Goal: Information Seeking & Learning: Learn about a topic

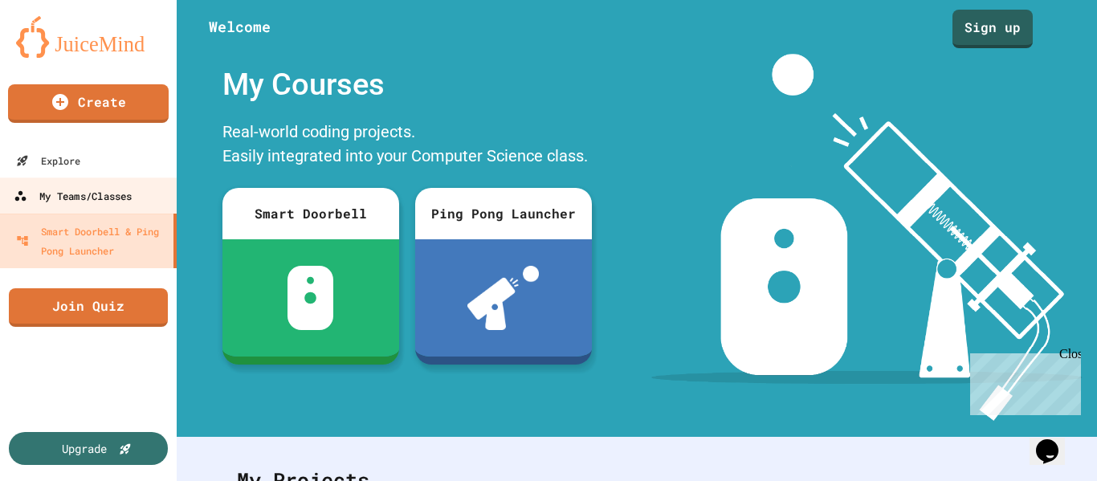
click at [92, 206] on link "My Teams/Classes" at bounding box center [89, 195] width 182 height 36
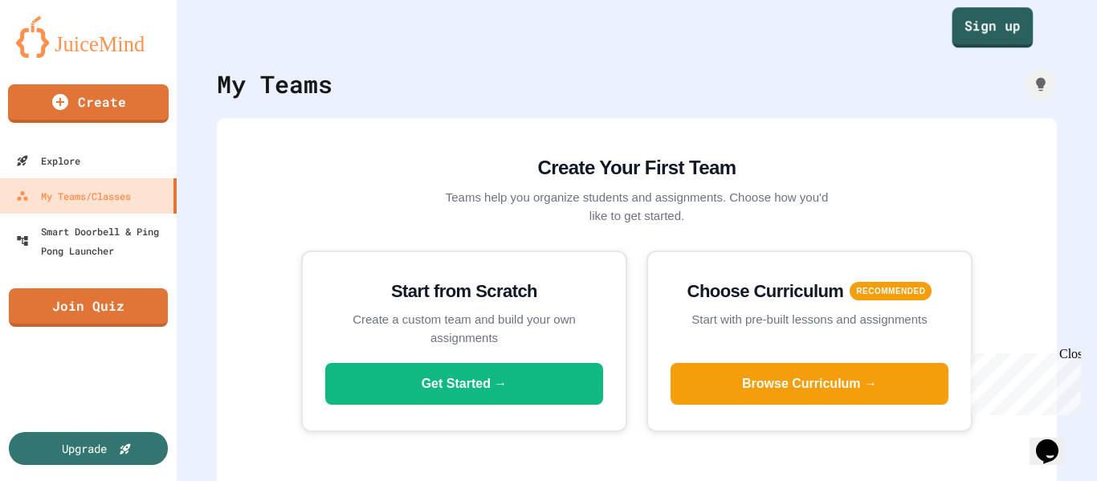
click at [982, 27] on link "Sign up" at bounding box center [992, 27] width 81 height 40
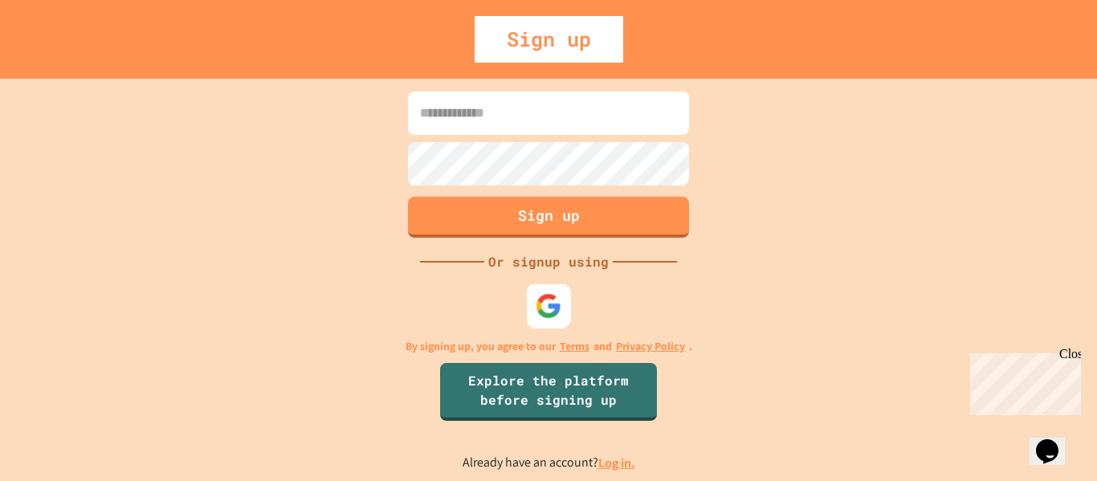
click at [540, 311] on img at bounding box center [549, 305] width 26 height 26
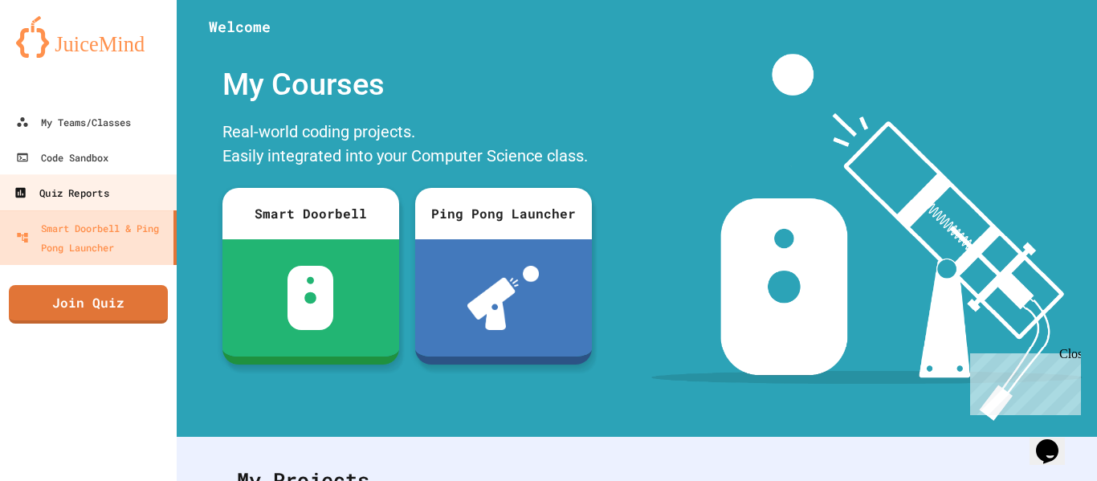
click at [61, 196] on div "Quiz Reports" at bounding box center [61, 193] width 95 height 20
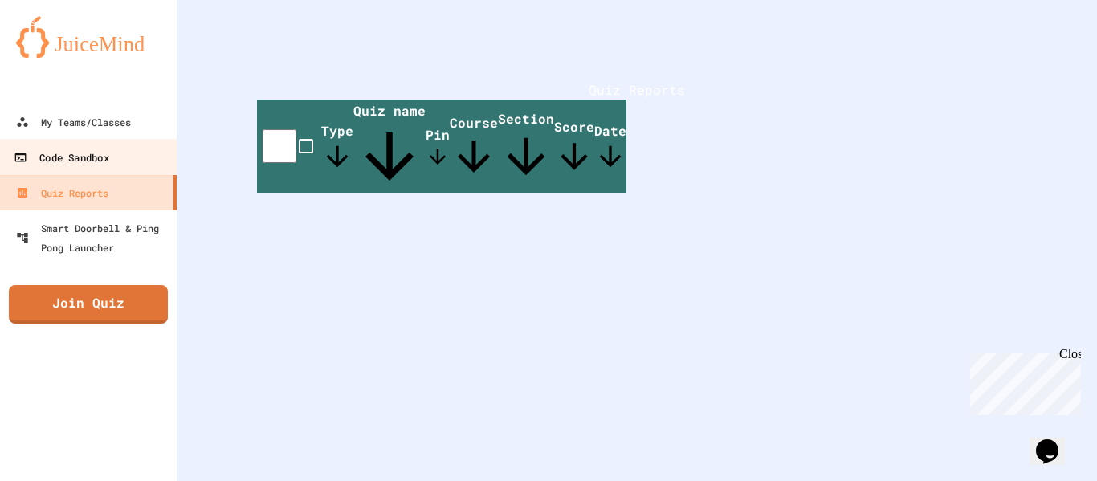
click at [64, 162] on div "Code Sandbox" at bounding box center [61, 158] width 95 height 20
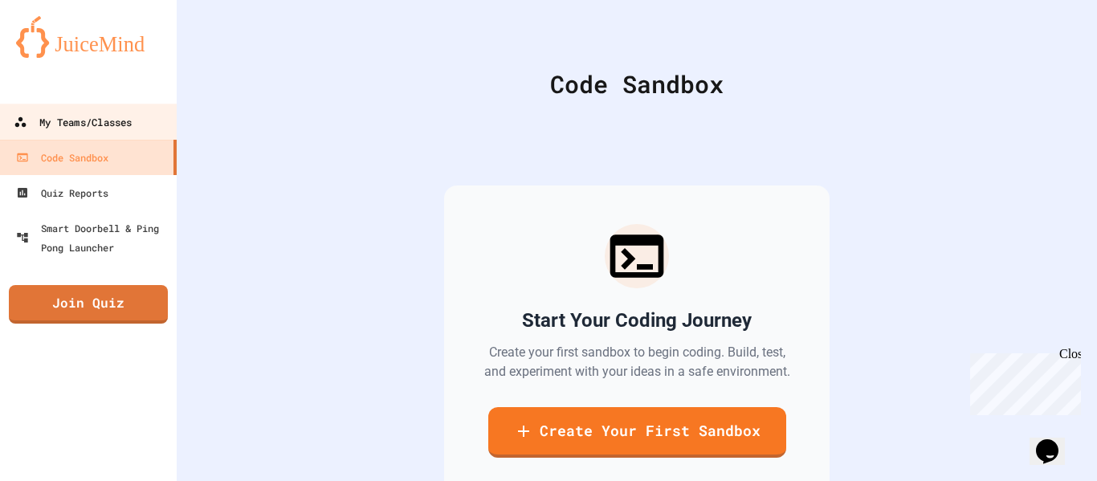
click at [65, 124] on div "My Teams/Classes" at bounding box center [73, 122] width 118 height 20
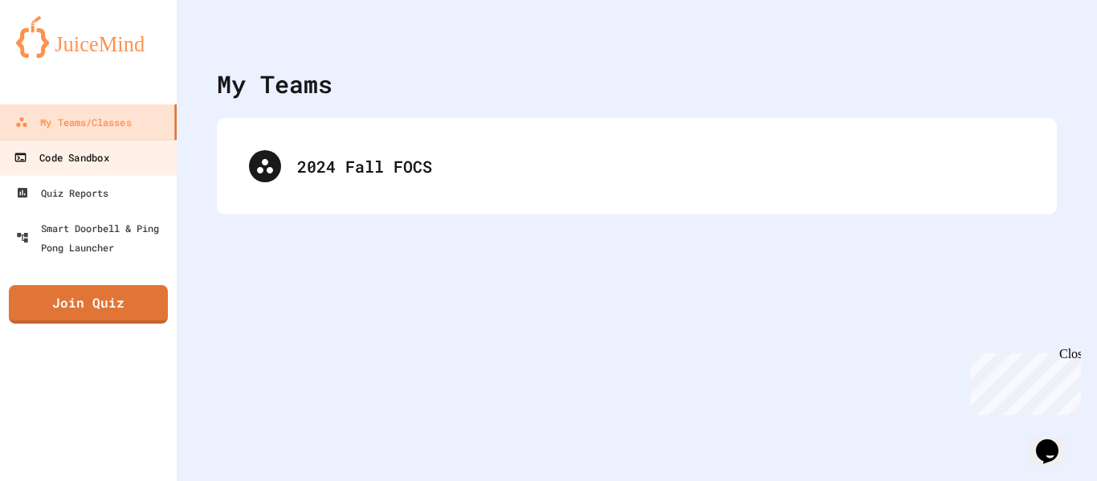
click at [79, 145] on link "Code Sandbox" at bounding box center [89, 157] width 182 height 36
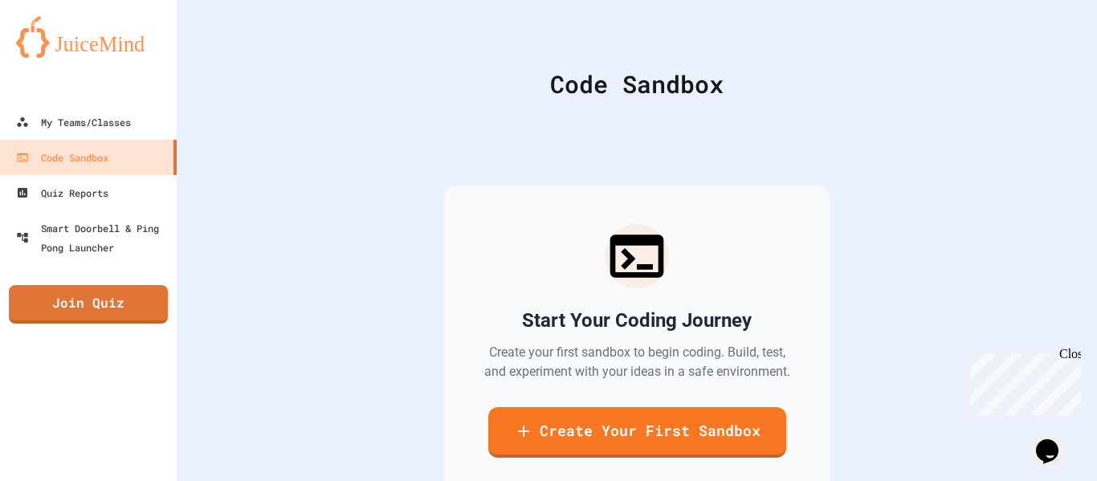
scroll to position [117, 0]
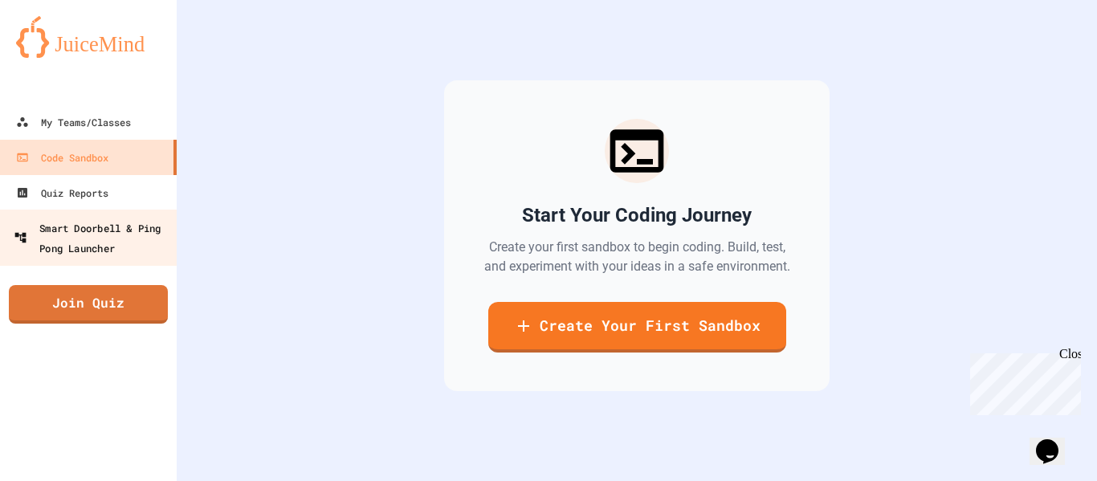
click at [47, 234] on div "Smart Doorbell & Ping Pong Launcher" at bounding box center [93, 237] width 159 height 39
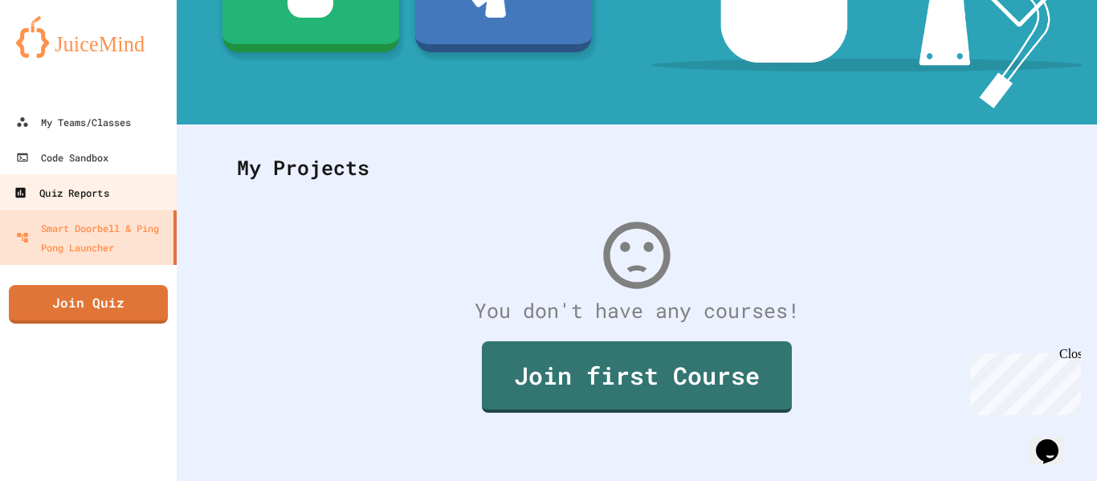
click at [127, 192] on link "Quiz Reports" at bounding box center [89, 192] width 182 height 36
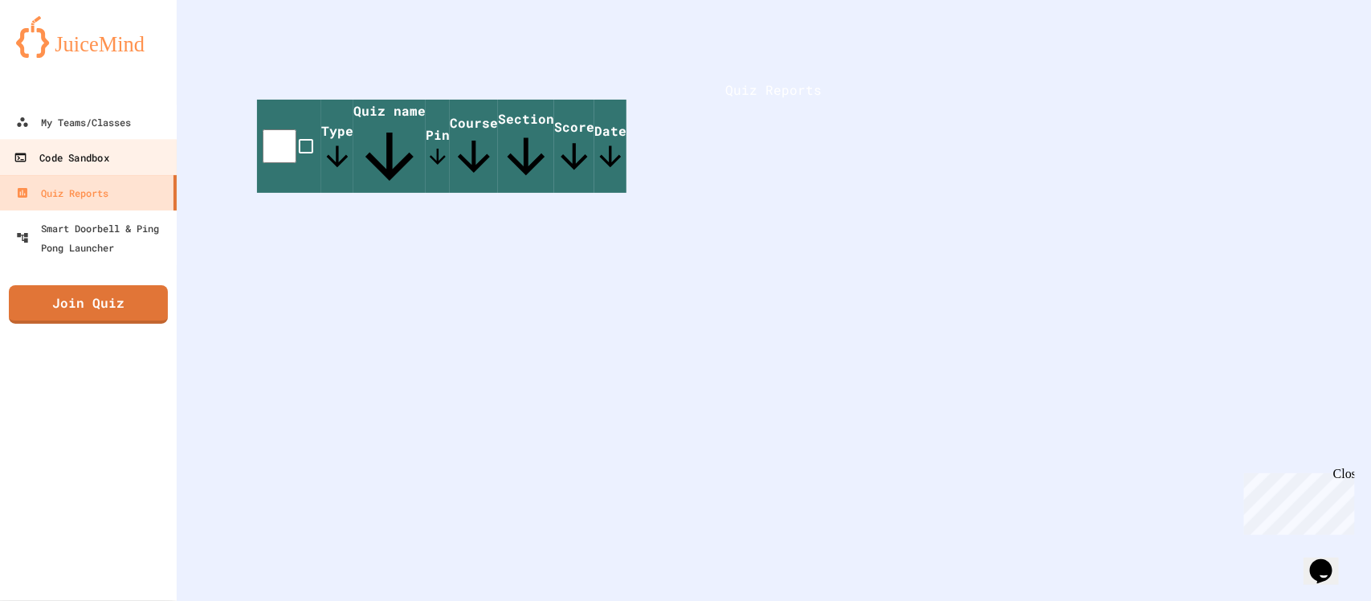
click at [38, 151] on div "Code Sandbox" at bounding box center [61, 158] width 95 height 20
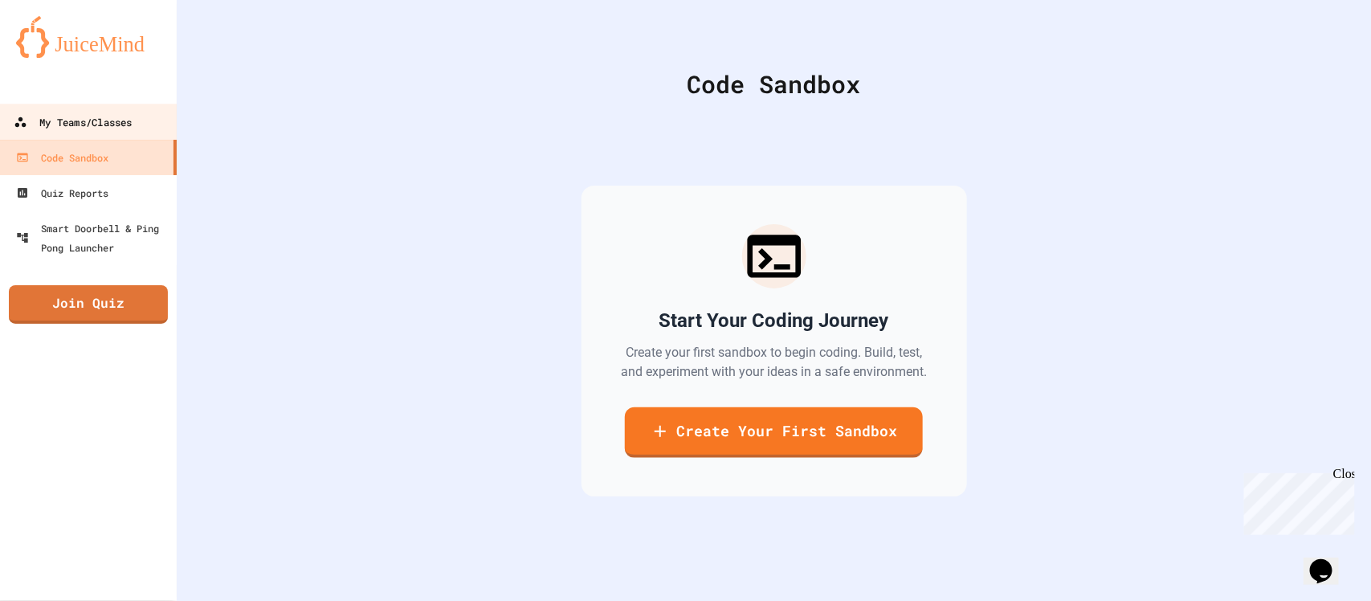
click at [55, 126] on div "My Teams/Classes" at bounding box center [73, 122] width 118 height 20
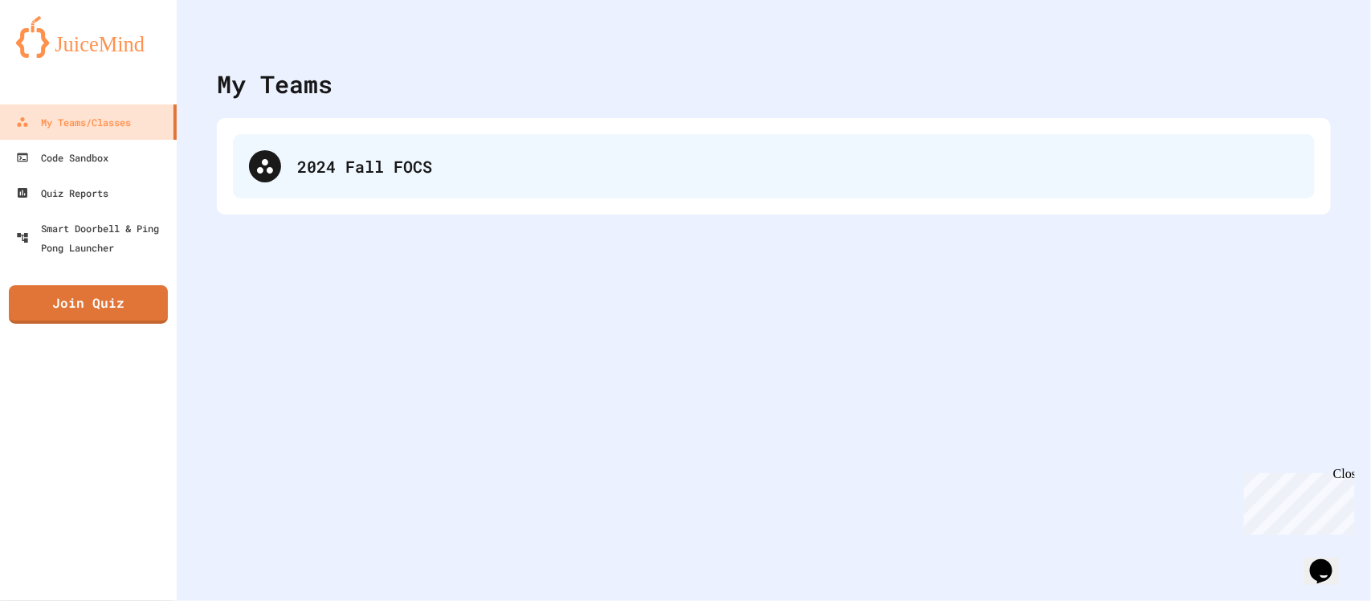
click at [542, 190] on div "2024 Fall FOCS" at bounding box center [774, 166] width 1082 height 64
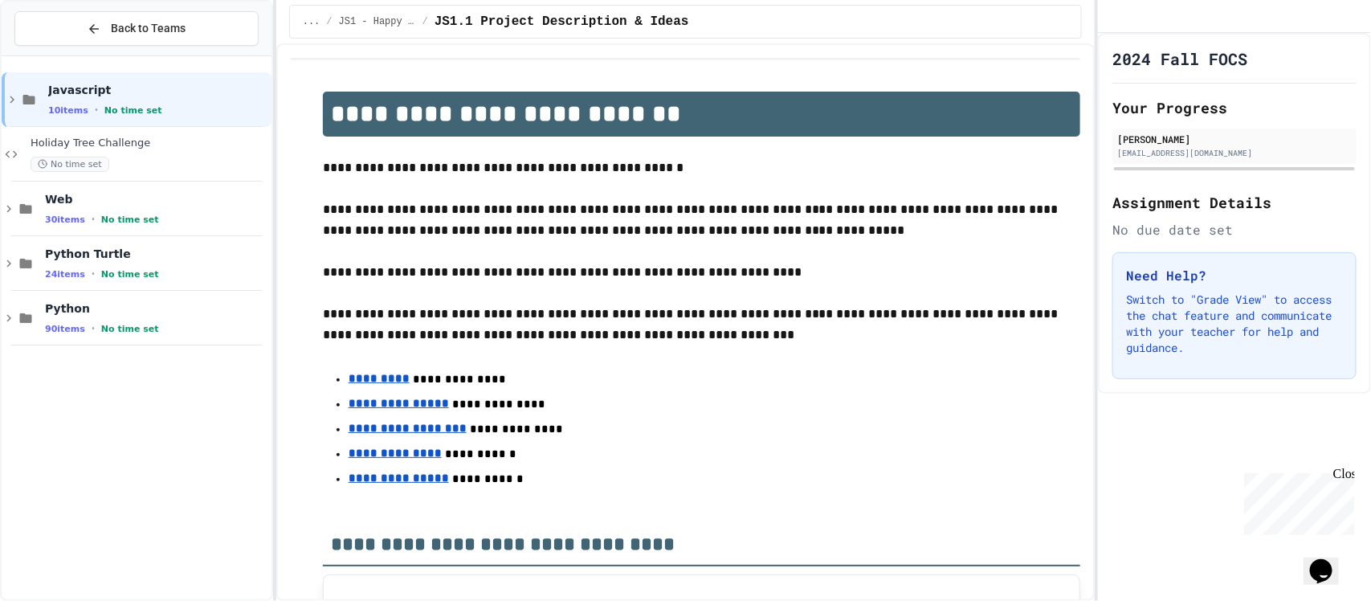
click at [0, 213] on div "Back to Teams Javascript 10 items • No time set Holiday Tree Challenge No time …" at bounding box center [136, 300] width 273 height 601
click at [4, 217] on div "Web 30 items • No time set" at bounding box center [137, 208] width 270 height 55
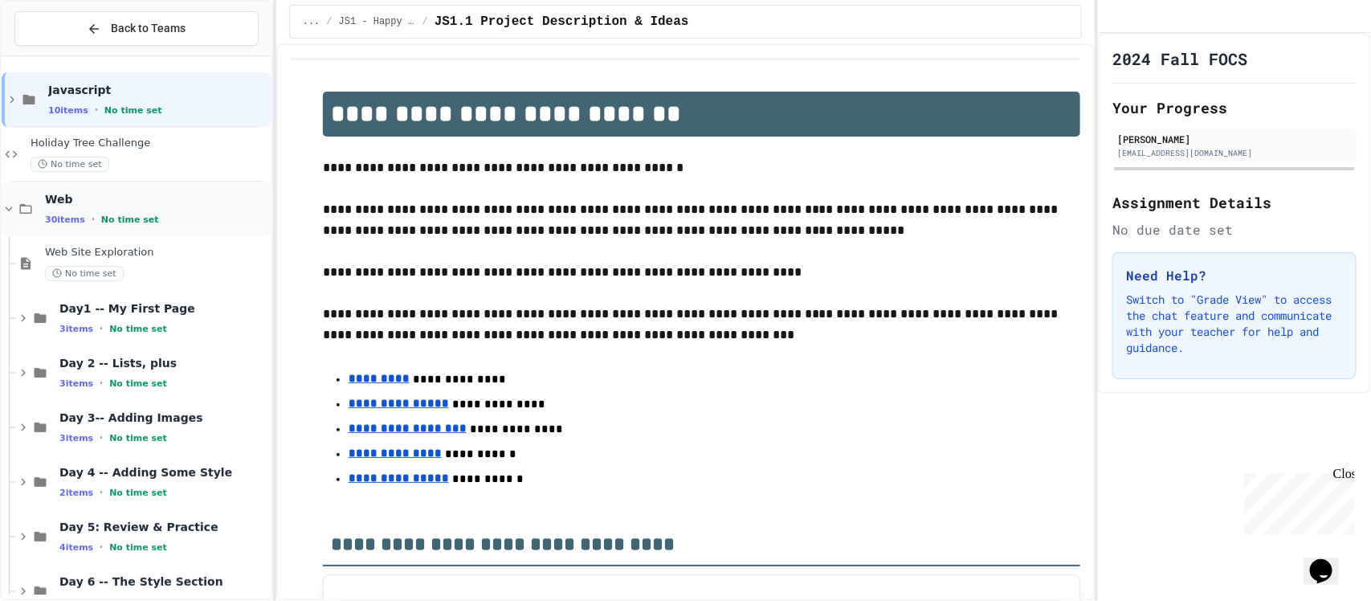
click at [10, 217] on div "Web 30 items • No time set" at bounding box center [137, 208] width 270 height 55
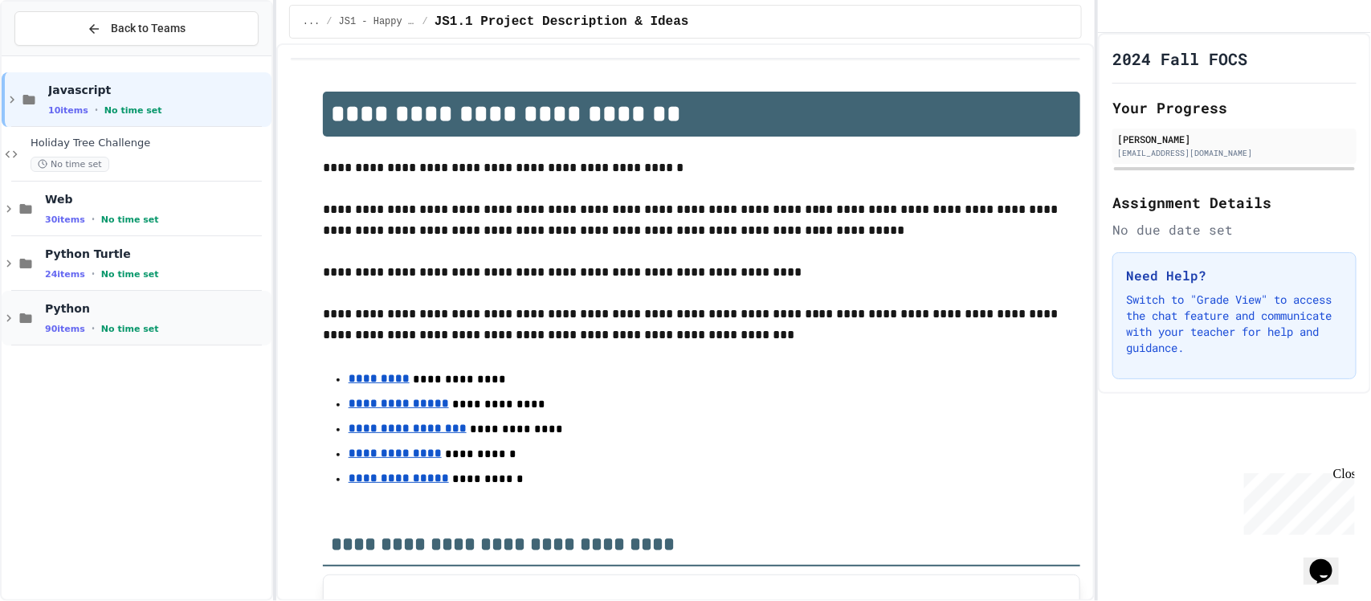
click at [207, 315] on span "Python" at bounding box center [156, 308] width 223 height 14
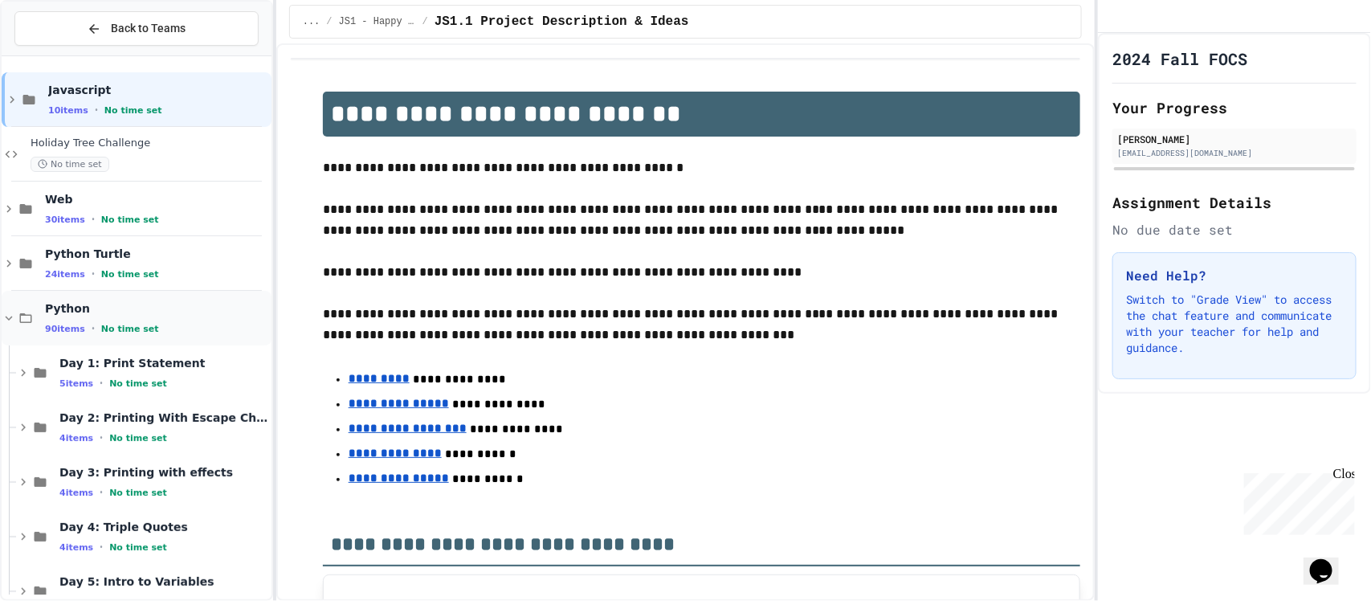
click at [141, 302] on span "Python" at bounding box center [156, 308] width 223 height 14
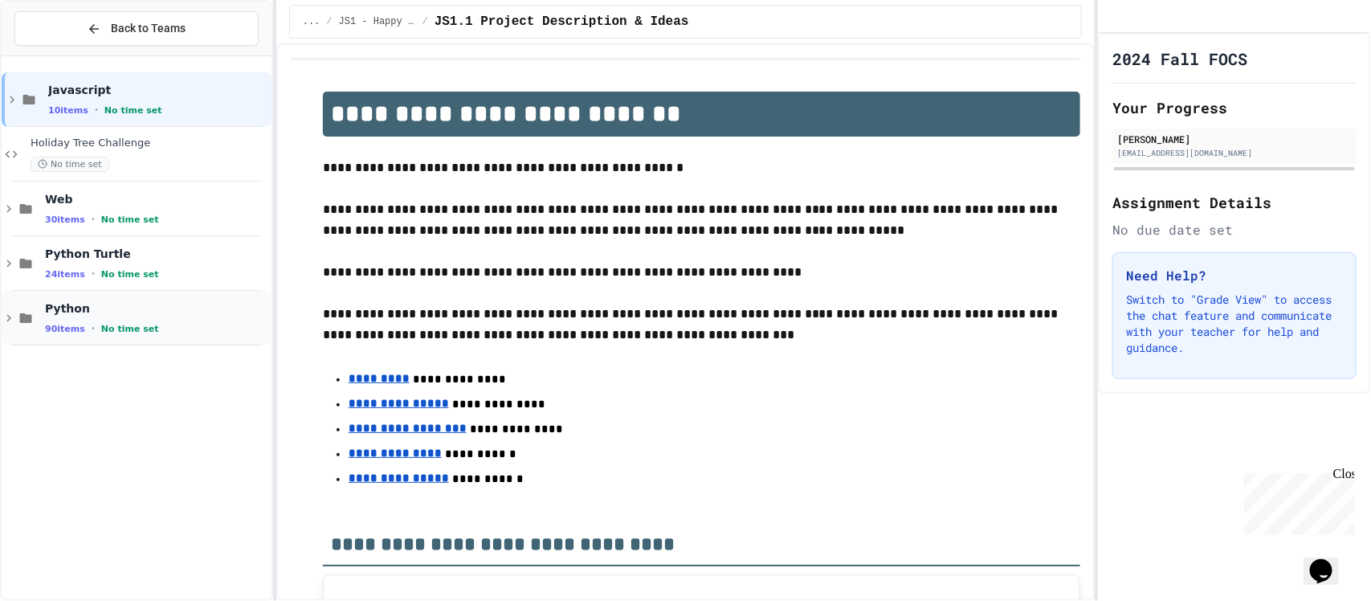
click at [187, 322] on div "90 items • No time set" at bounding box center [156, 328] width 223 height 13
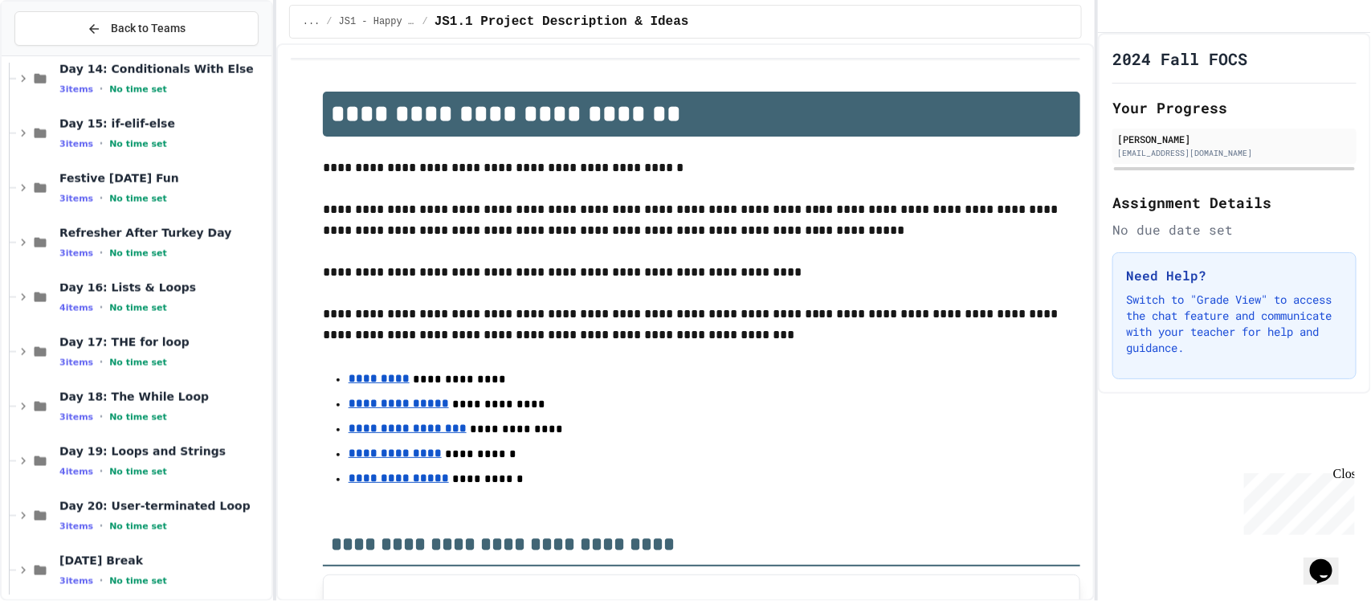
scroll to position [1235, 0]
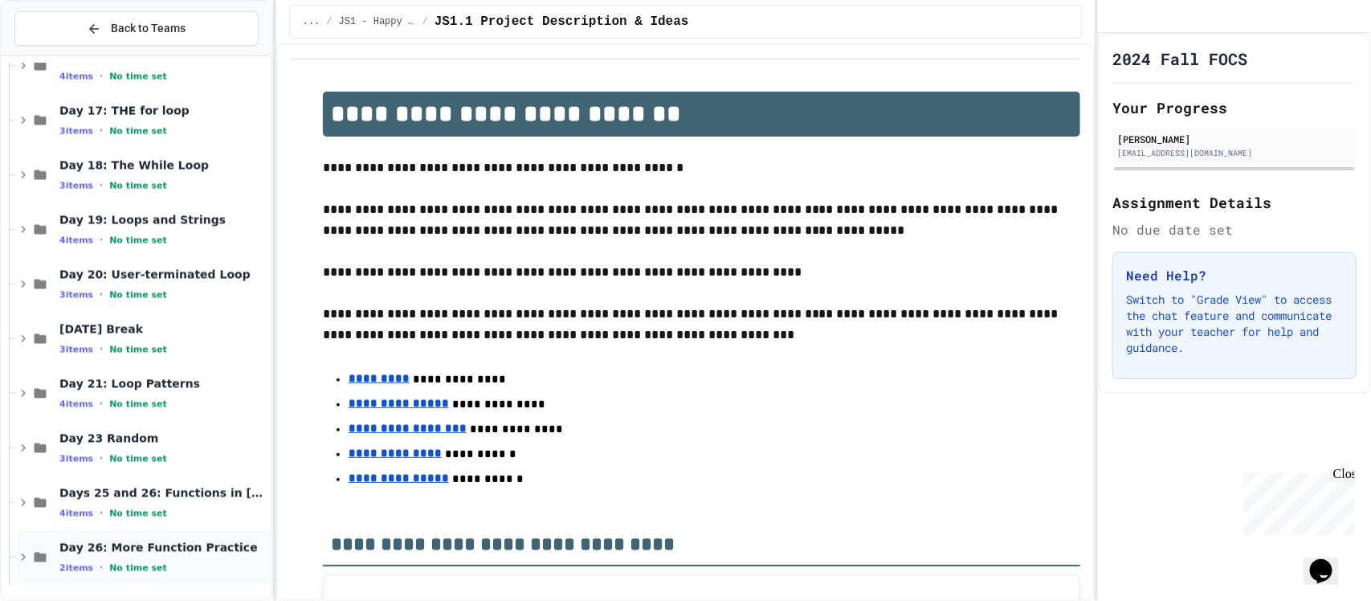
click at [202, 480] on span "Day 26: More Function Practice" at bounding box center [163, 547] width 209 height 14
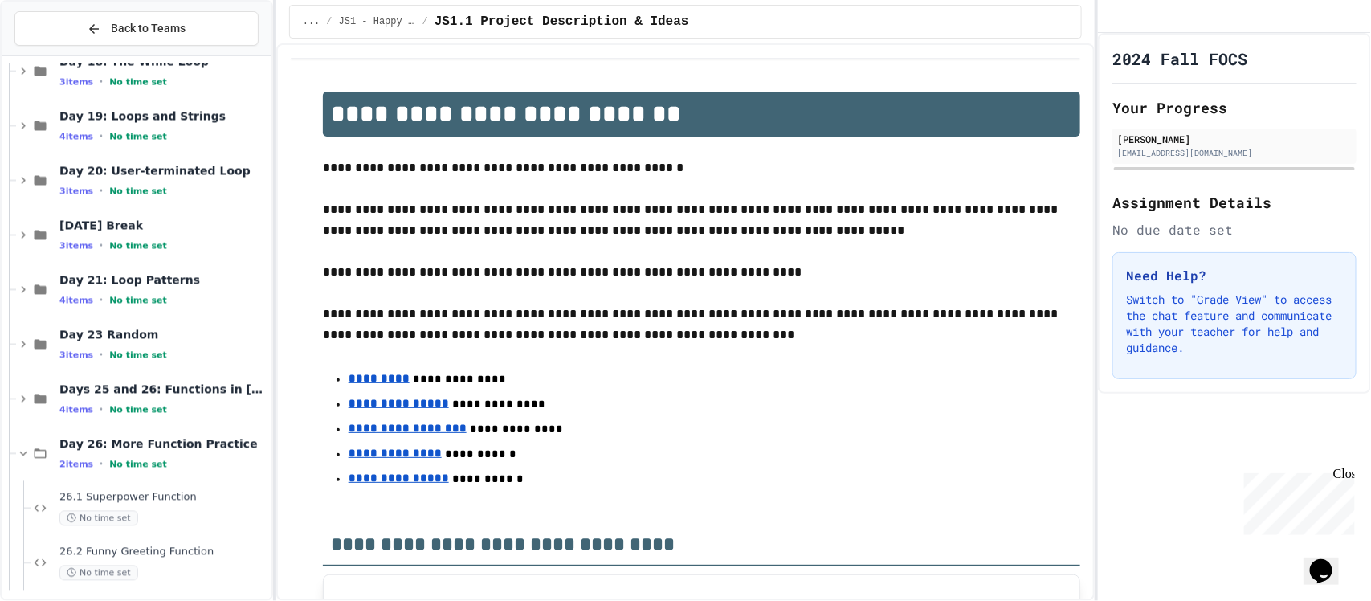
scroll to position [1345, 0]
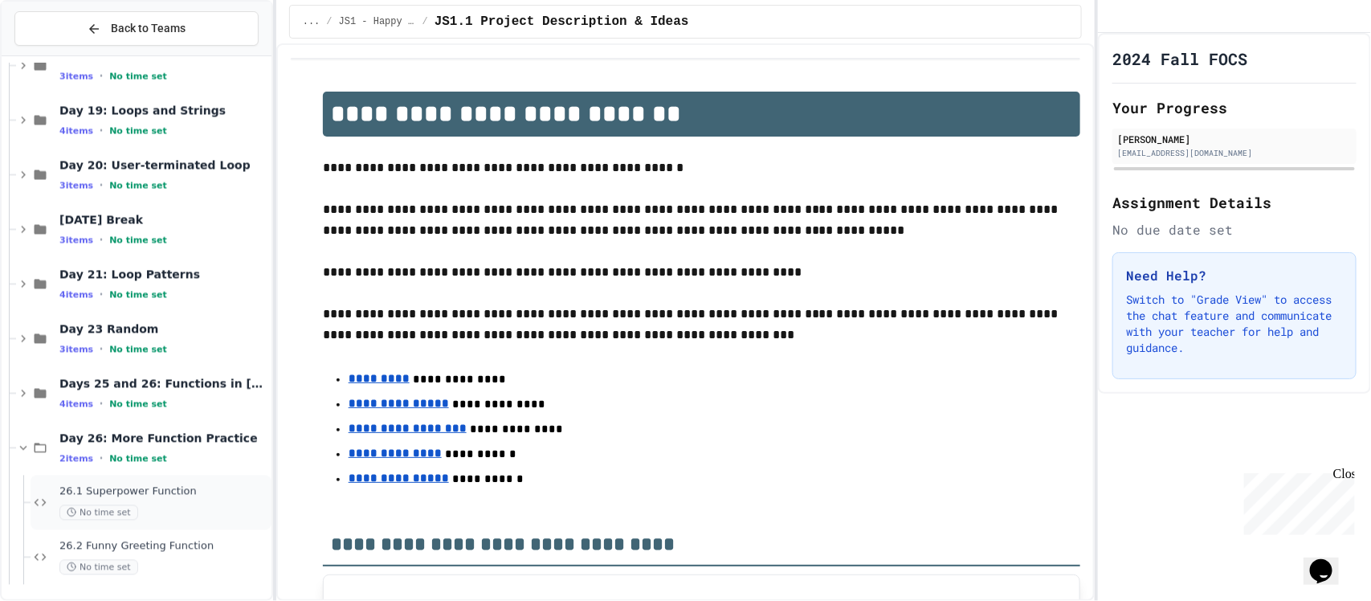
click at [198, 480] on div "No time set" at bounding box center [163, 512] width 209 height 15
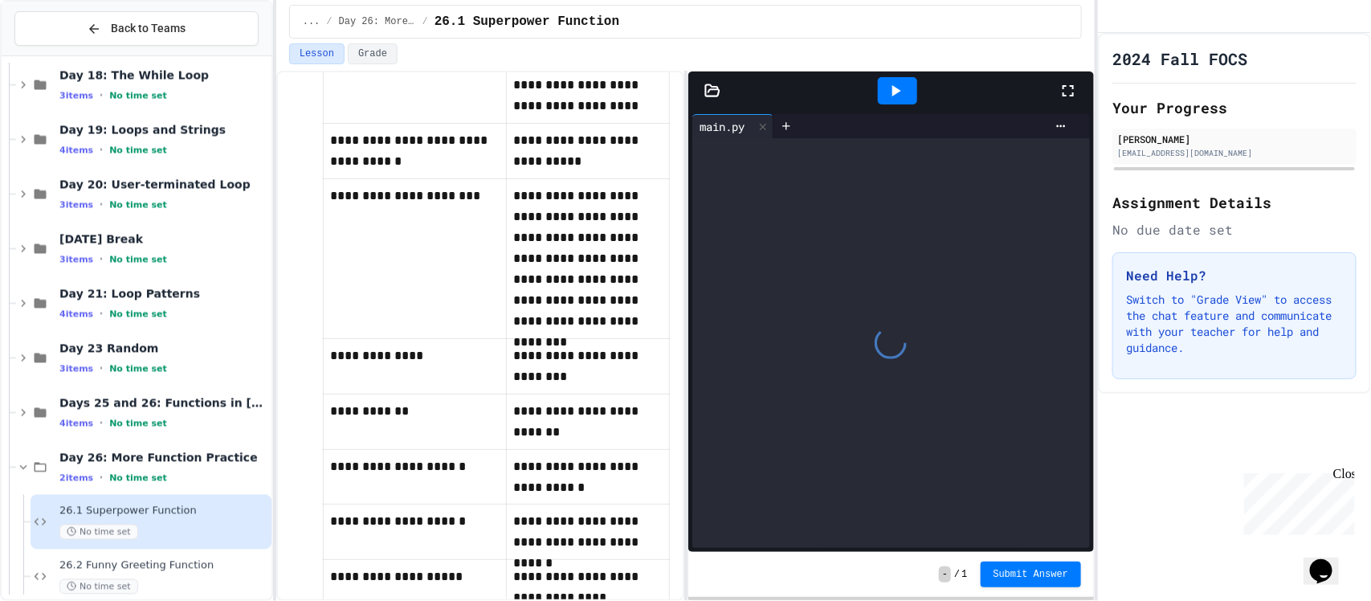
scroll to position [1353, 0]
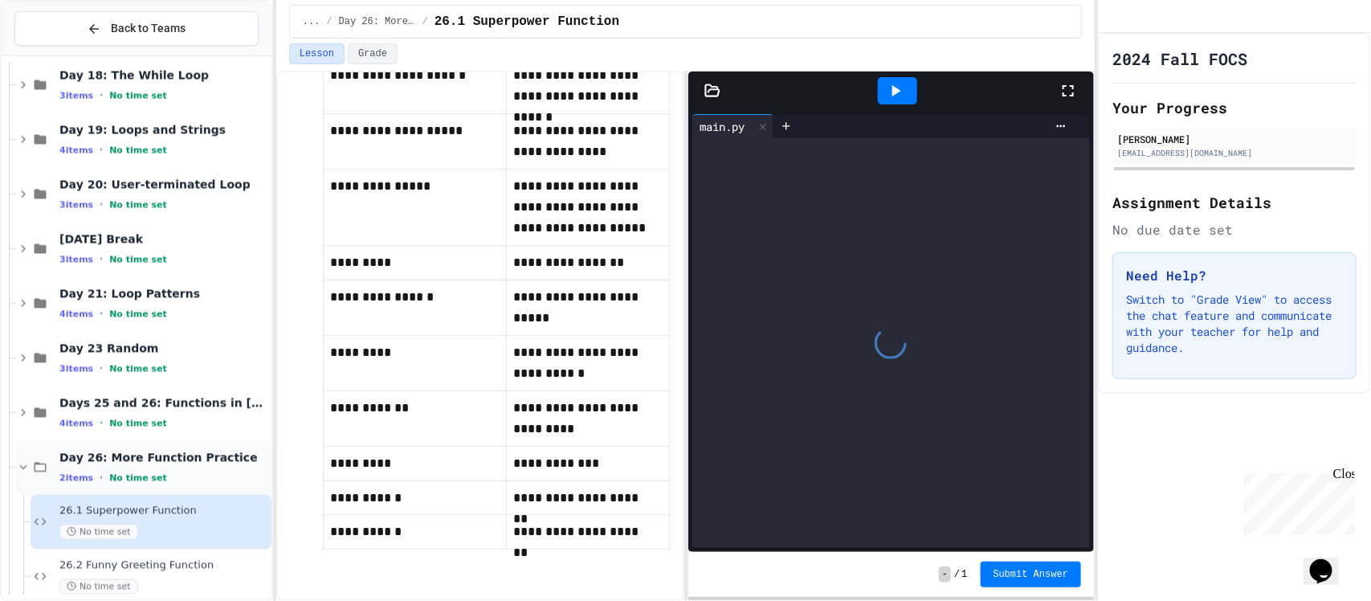
click at [162, 464] on div "Day 26: More Function Practice 2 items • No time set" at bounding box center [163, 467] width 209 height 34
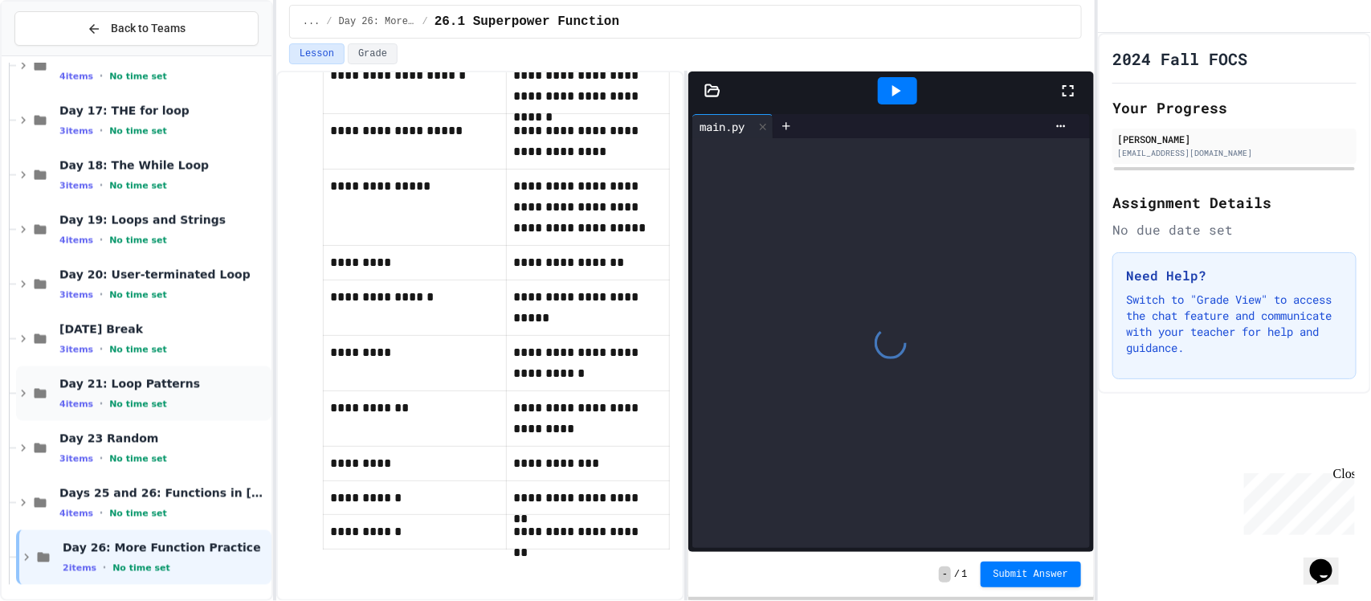
scroll to position [1216, 0]
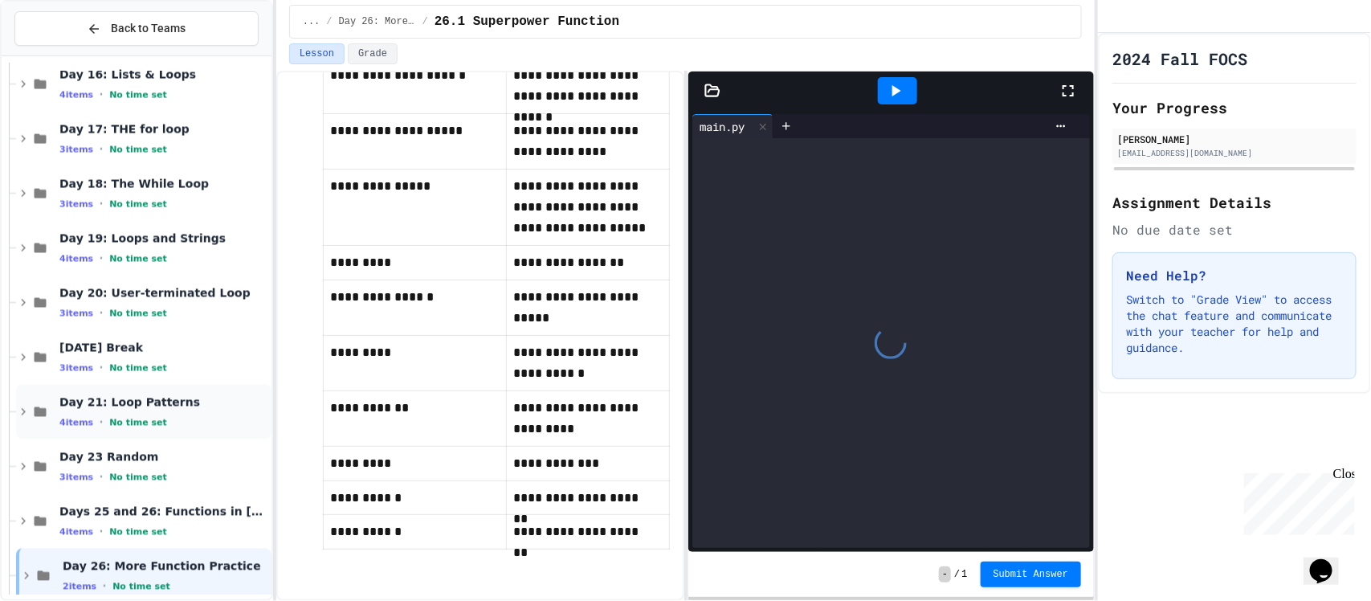
click at [190, 405] on span "Day 21: Loop Patterns" at bounding box center [163, 402] width 209 height 14
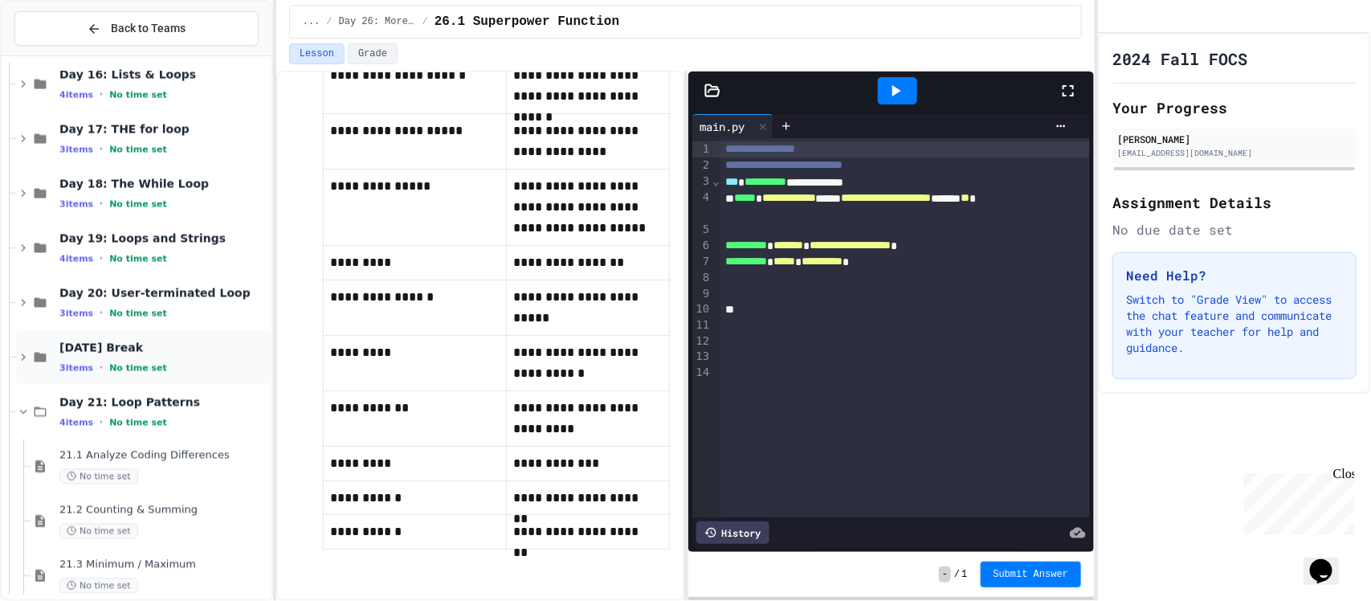
click at [209, 354] on span "[DATE] Break" at bounding box center [163, 347] width 209 height 14
click at [210, 359] on div "[DATE] Break 3 items • No time set" at bounding box center [163, 357] width 209 height 34
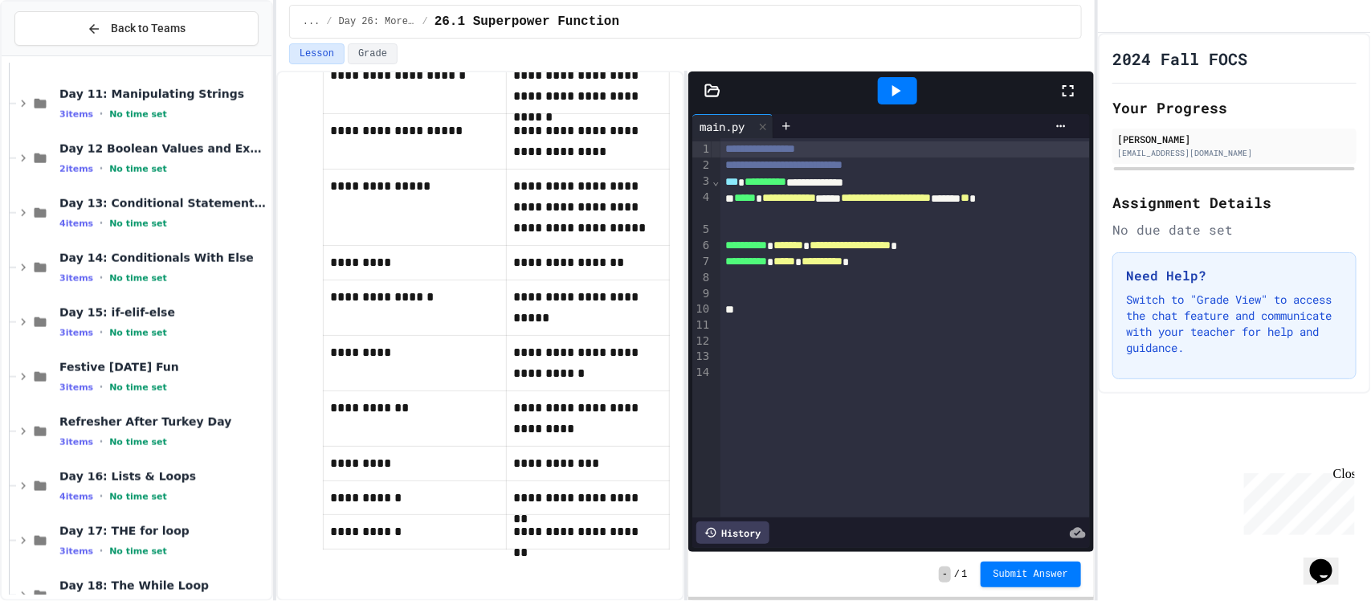
scroll to position [715, 0]
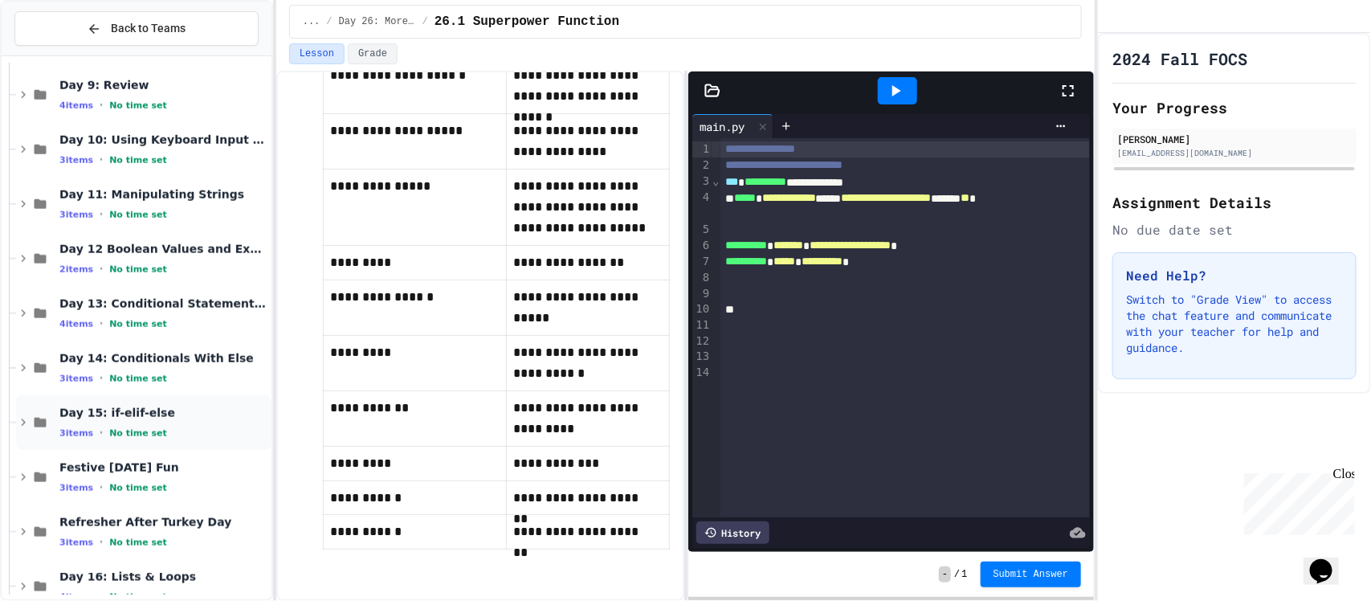
click at [181, 415] on span "Day 15: if-elif-else" at bounding box center [163, 412] width 209 height 14
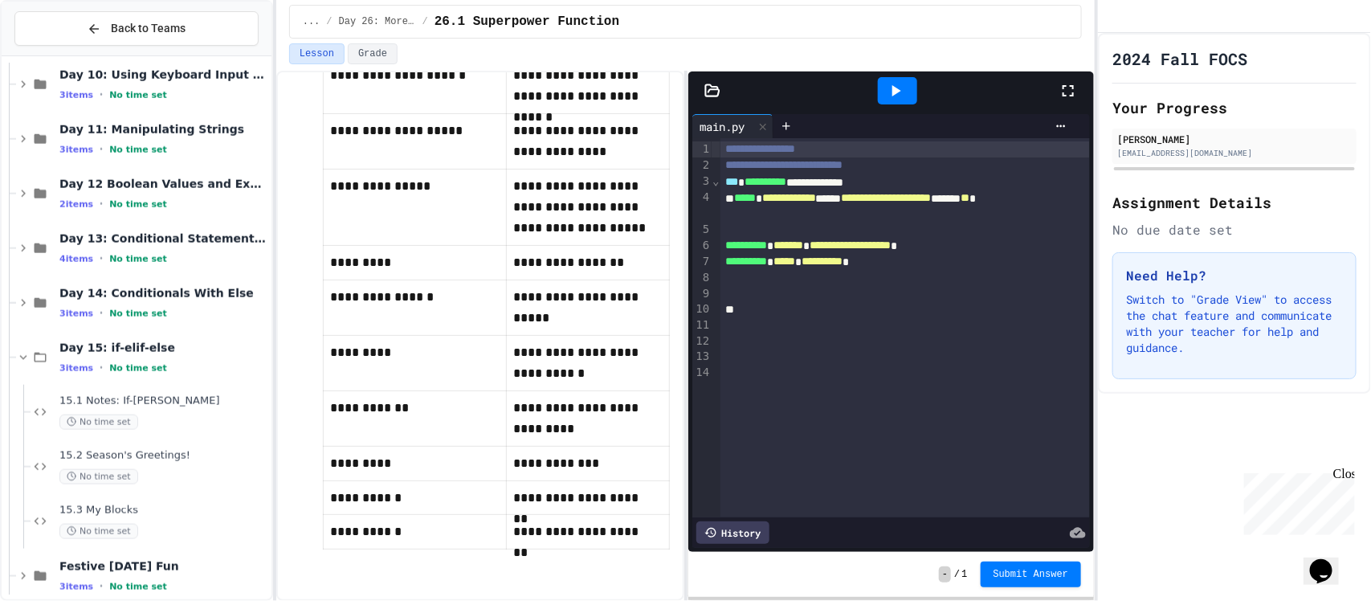
scroll to position [815, 0]
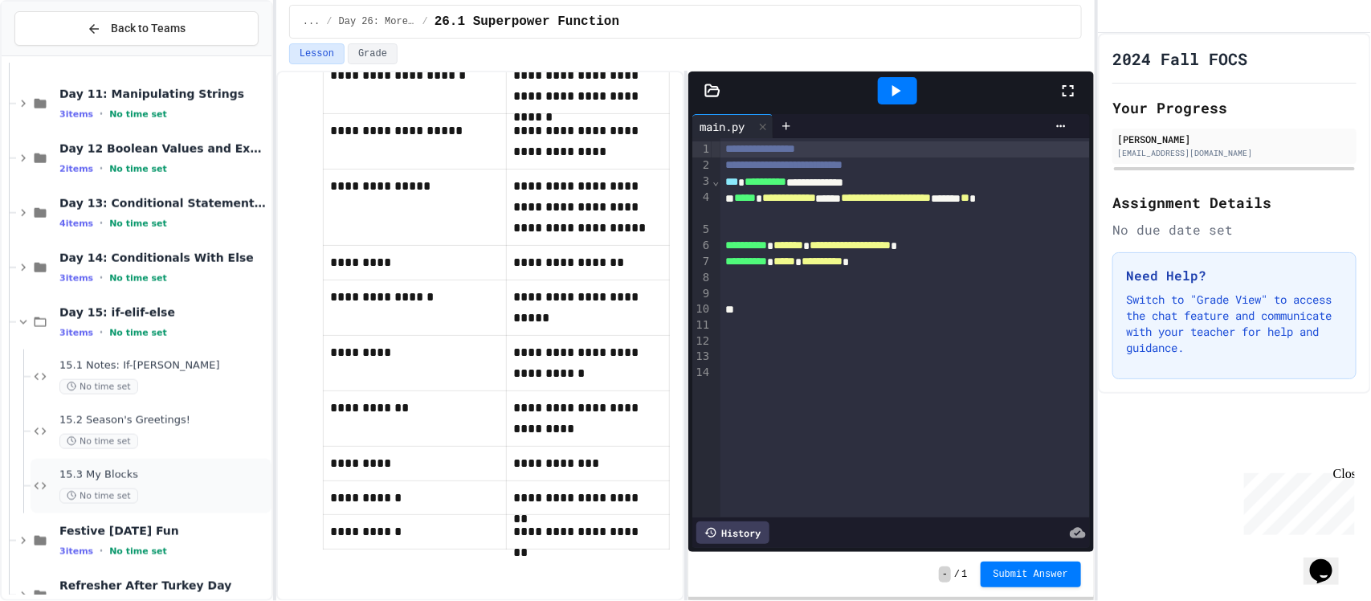
click at [189, 480] on div "15.3 My Blocks No time set" at bounding box center [163, 485] width 209 height 35
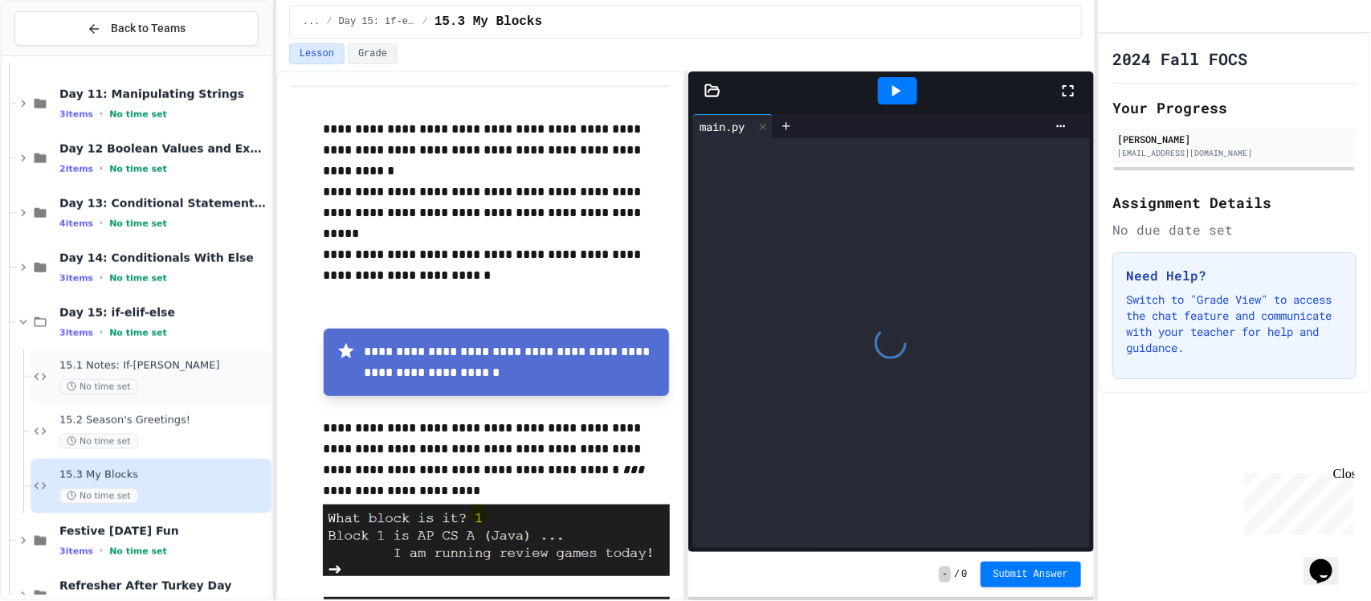
click at [198, 373] on div "15.1 Notes: If-Elif-Else No time set" at bounding box center [163, 376] width 209 height 35
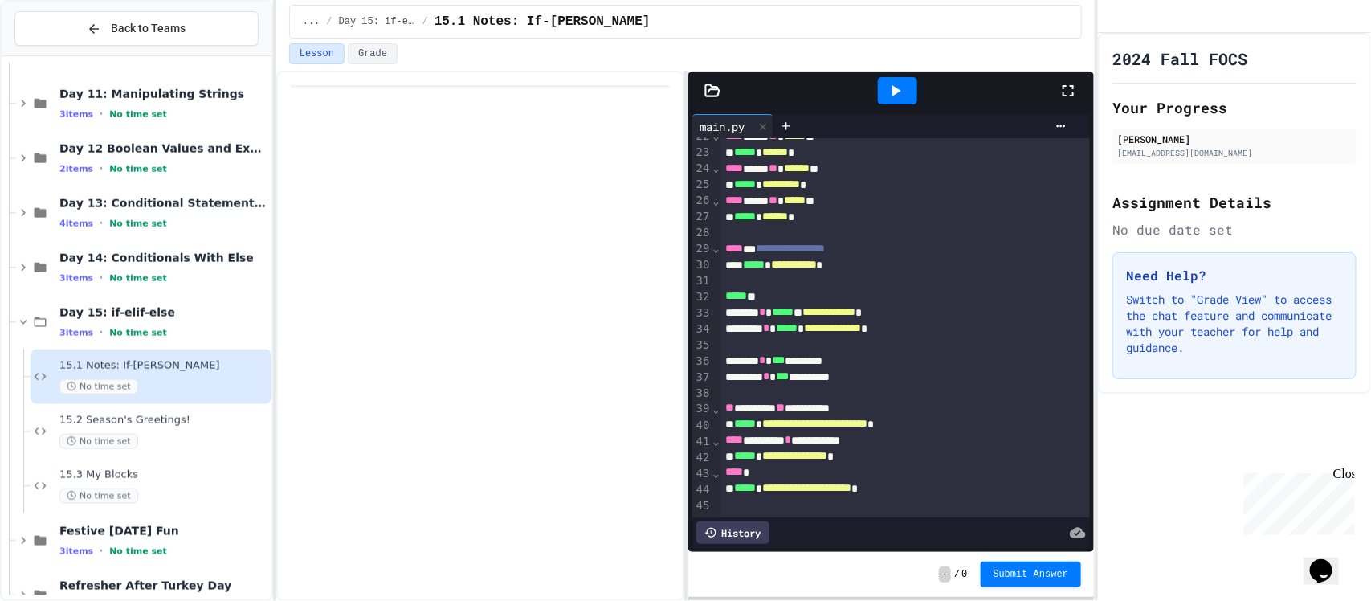
scroll to position [380, 0]
click at [377, 59] on button "Grade" at bounding box center [373, 53] width 50 height 21
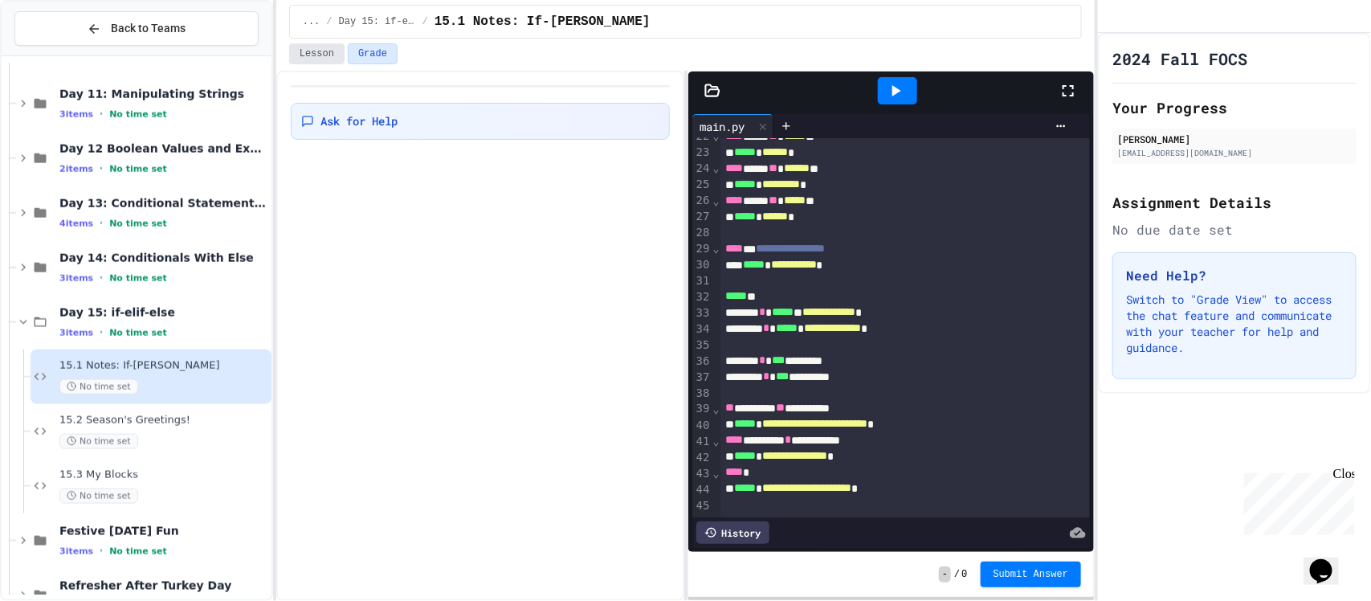
click at [326, 56] on button "Lesson" at bounding box center [316, 53] width 55 height 21
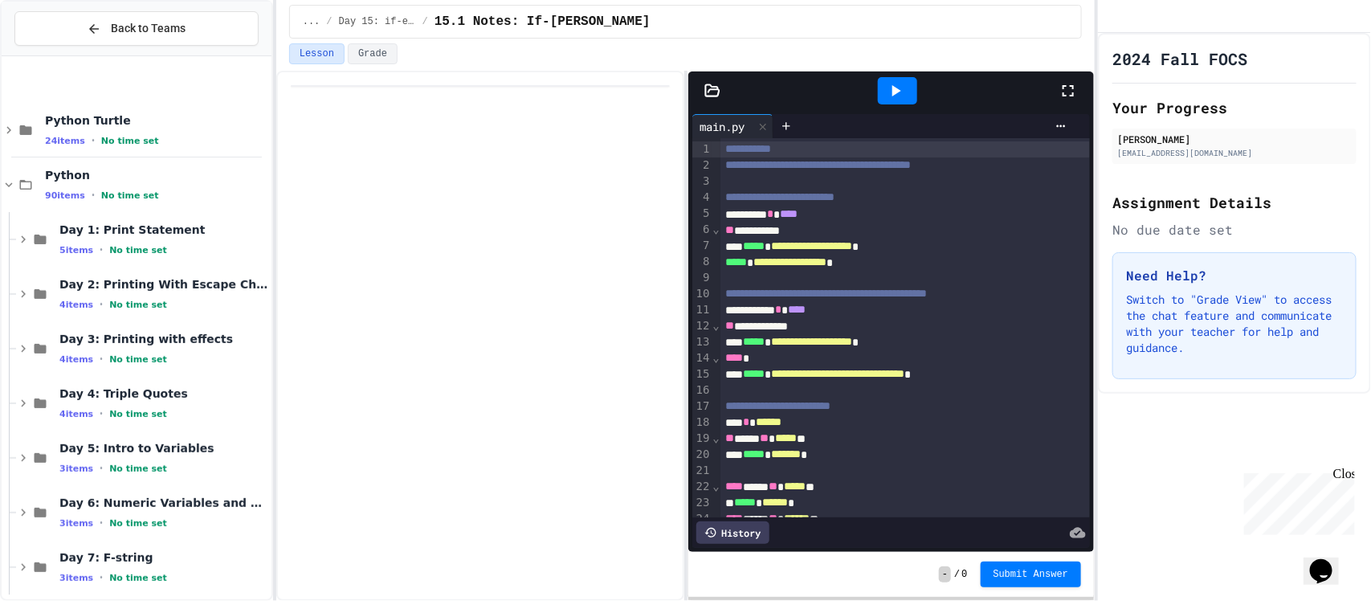
scroll to position [112, 0]
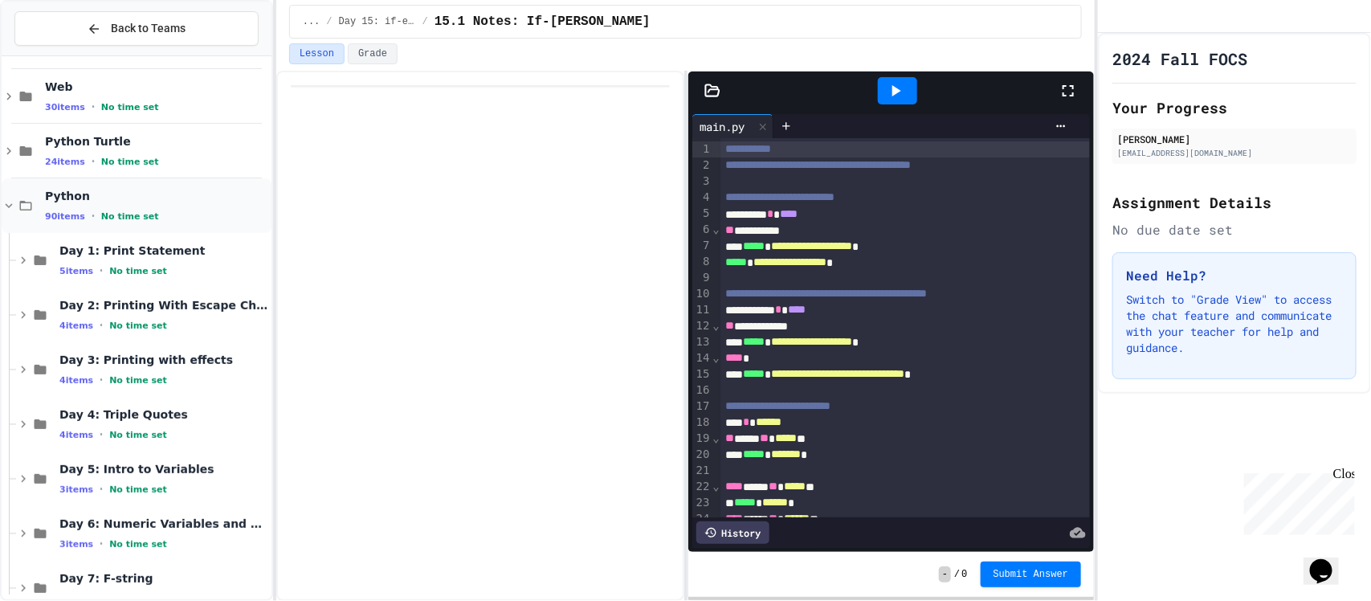
click at [166, 193] on span "Python" at bounding box center [156, 196] width 223 height 14
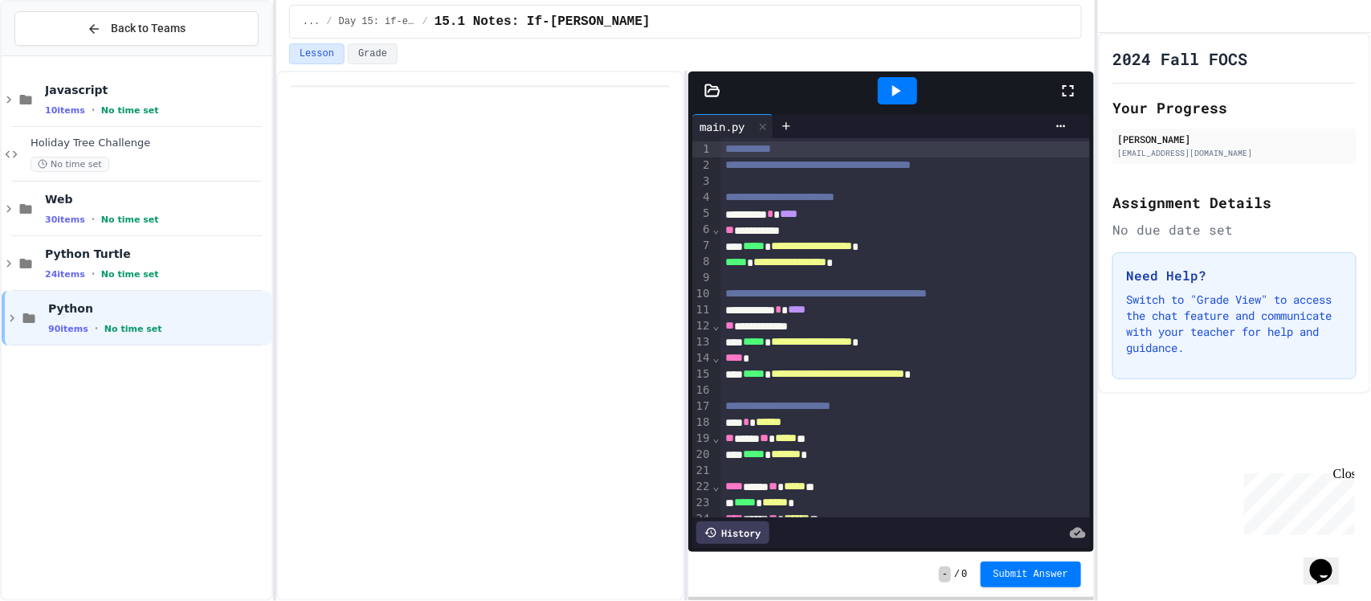
scroll to position [0, 0]
click at [166, 243] on div "Python Turtle 24 items • No time set" at bounding box center [137, 263] width 270 height 55
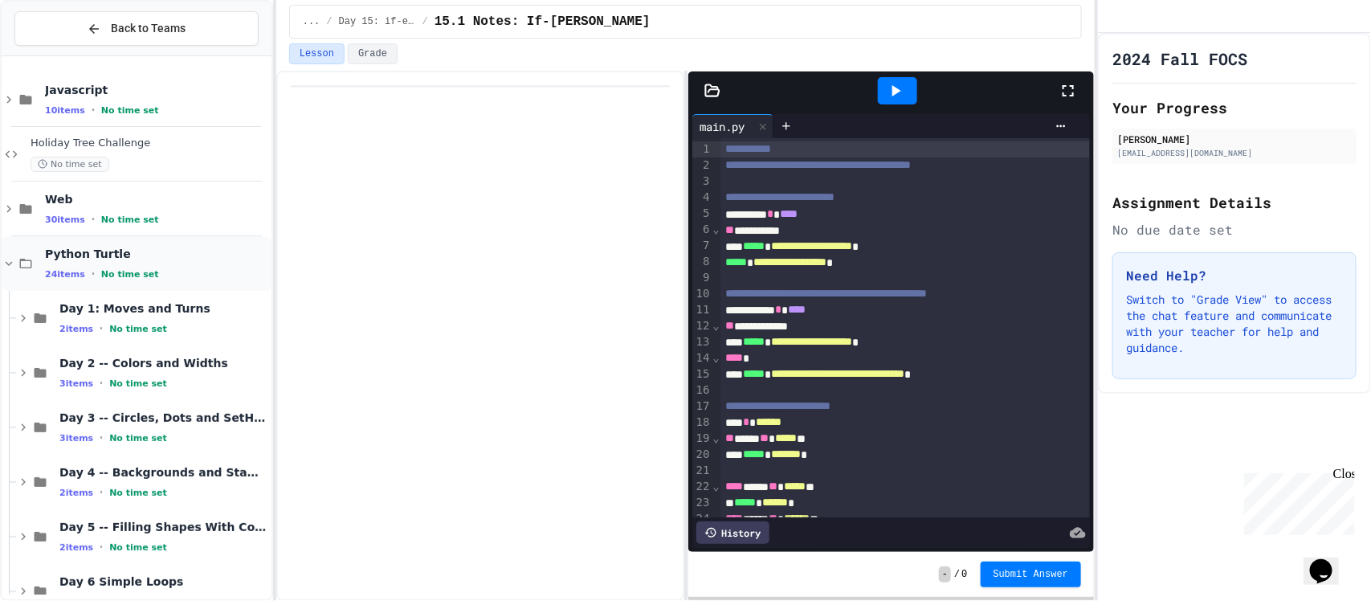
click at [169, 247] on span "Python Turtle" at bounding box center [156, 254] width 223 height 14
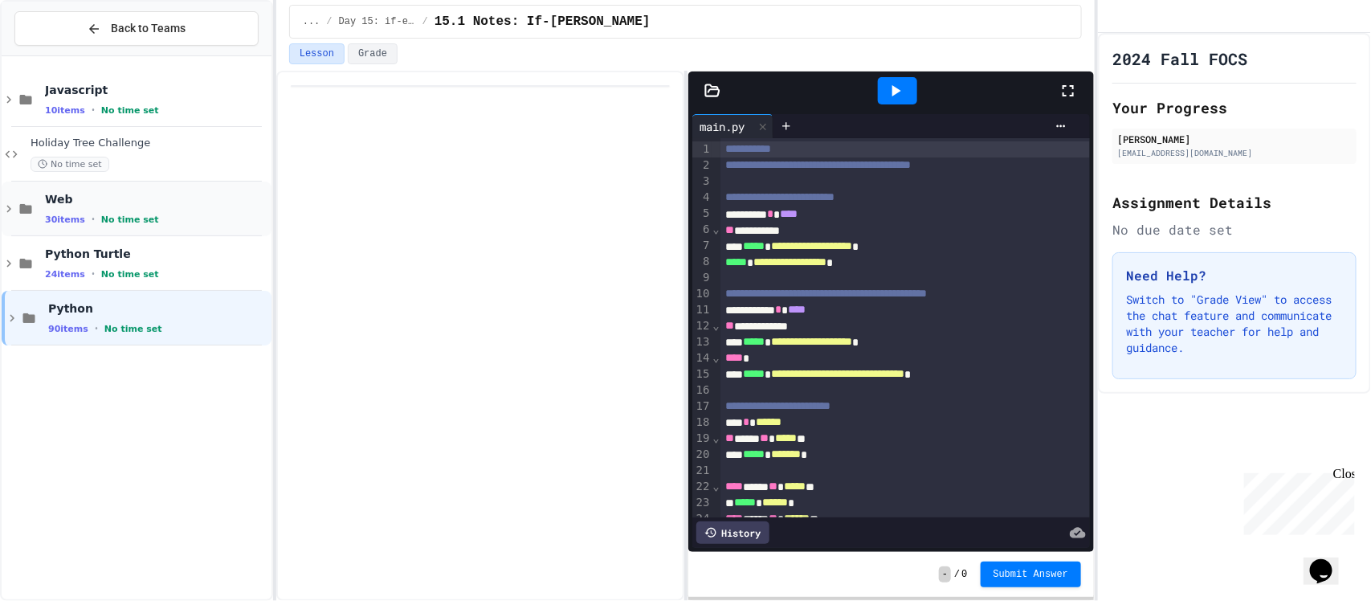
click at [165, 192] on span "Web" at bounding box center [156, 199] width 223 height 14
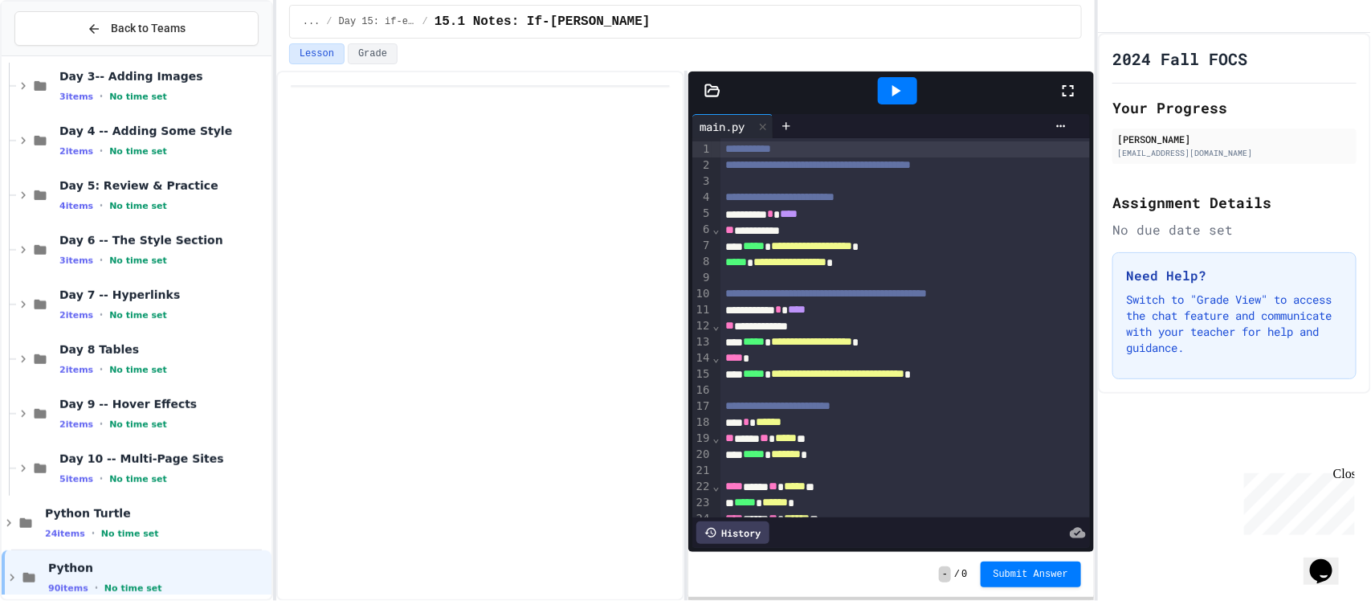
scroll to position [362, 0]
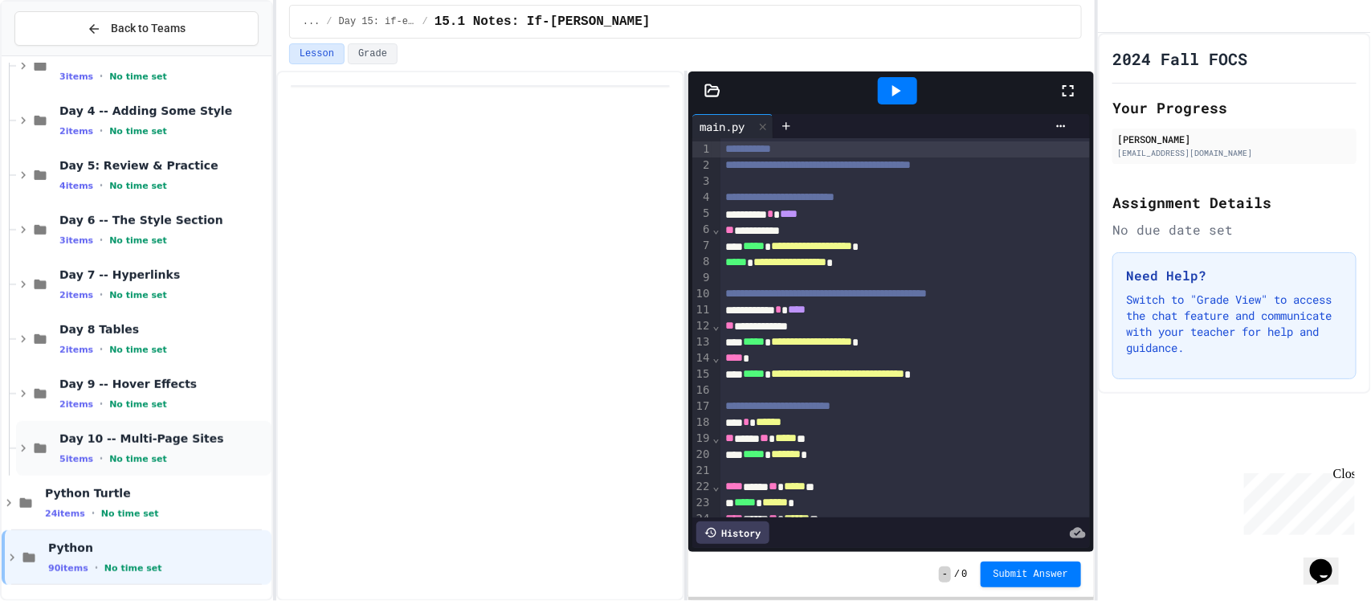
click at [193, 436] on span "Day 10 -- Multi-Page Sites" at bounding box center [163, 438] width 209 height 14
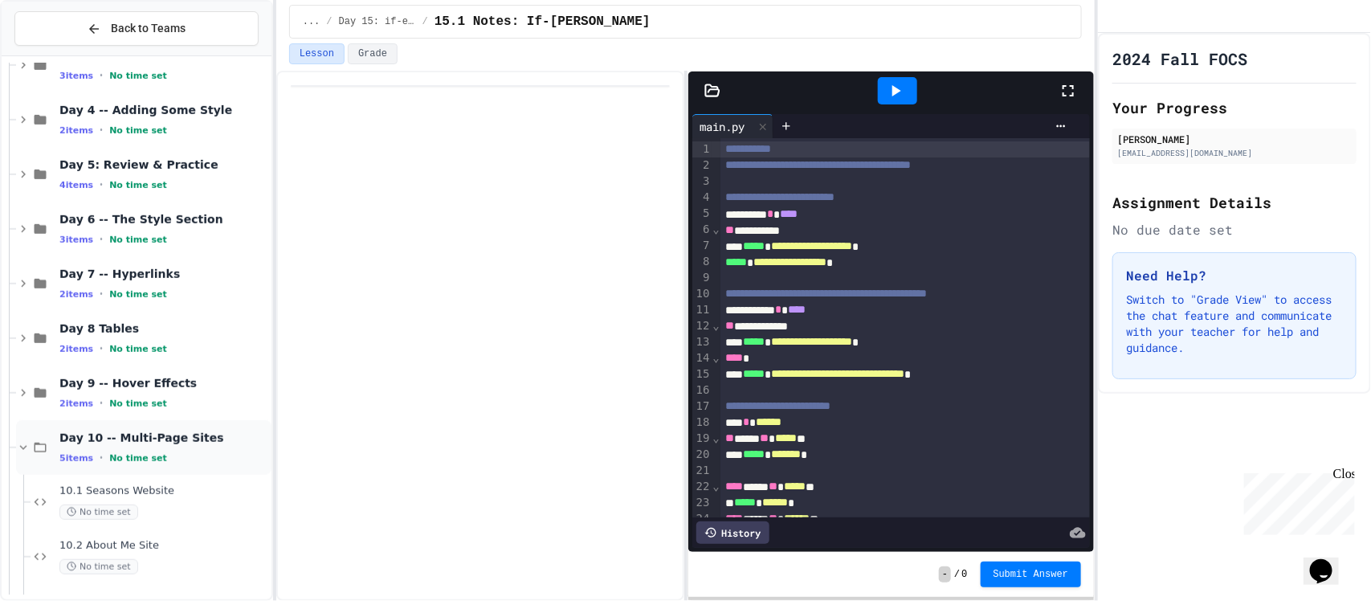
click at [185, 436] on span "Day 10 -- Multi-Page Sites" at bounding box center [163, 437] width 209 height 14
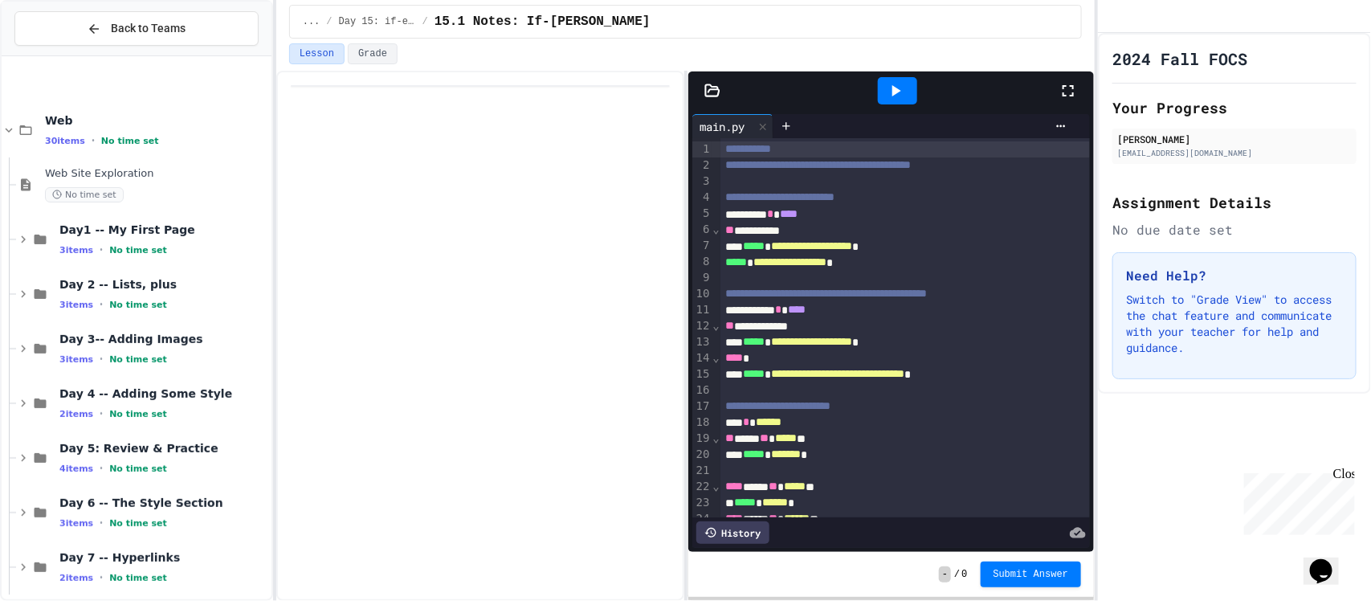
scroll to position [61, 0]
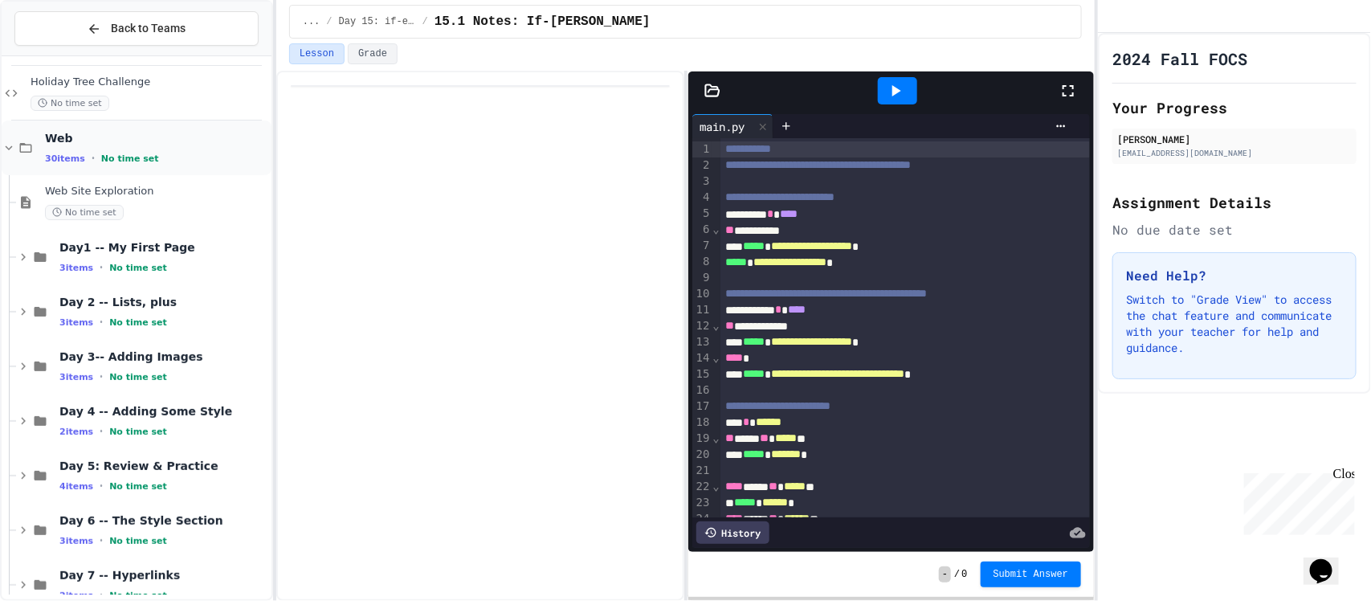
click at [185, 131] on span "Web" at bounding box center [156, 138] width 223 height 14
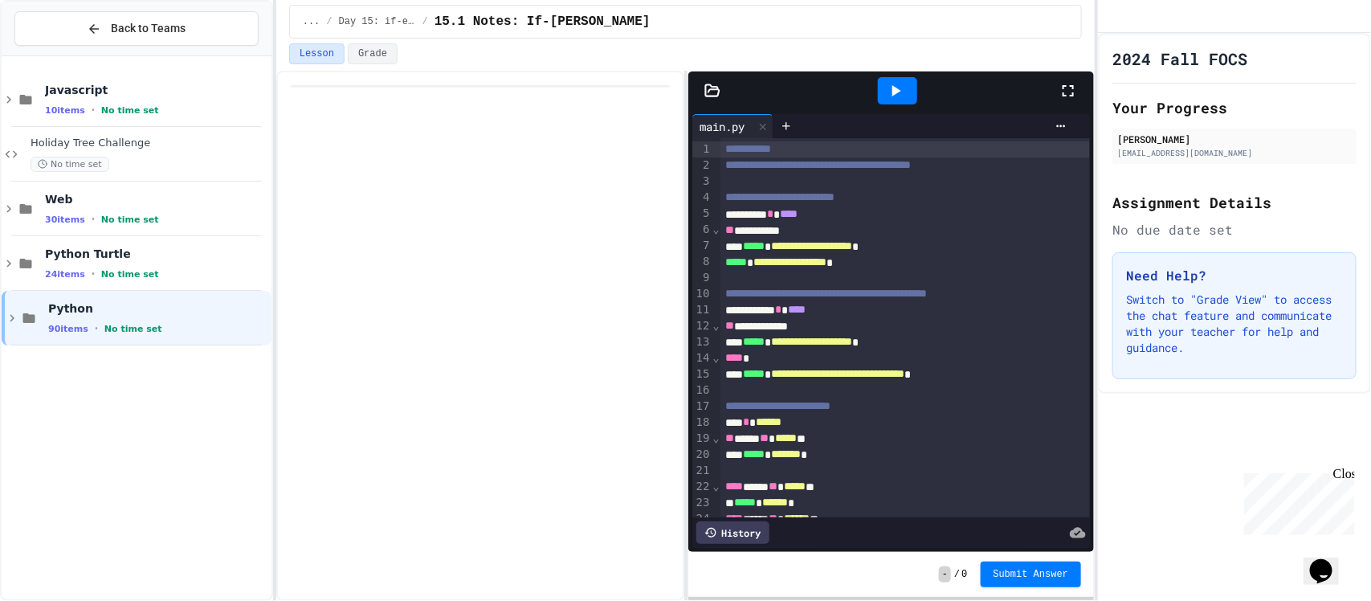
scroll to position [0, 0]
click at [198, 85] on span "Javascript" at bounding box center [156, 90] width 223 height 14
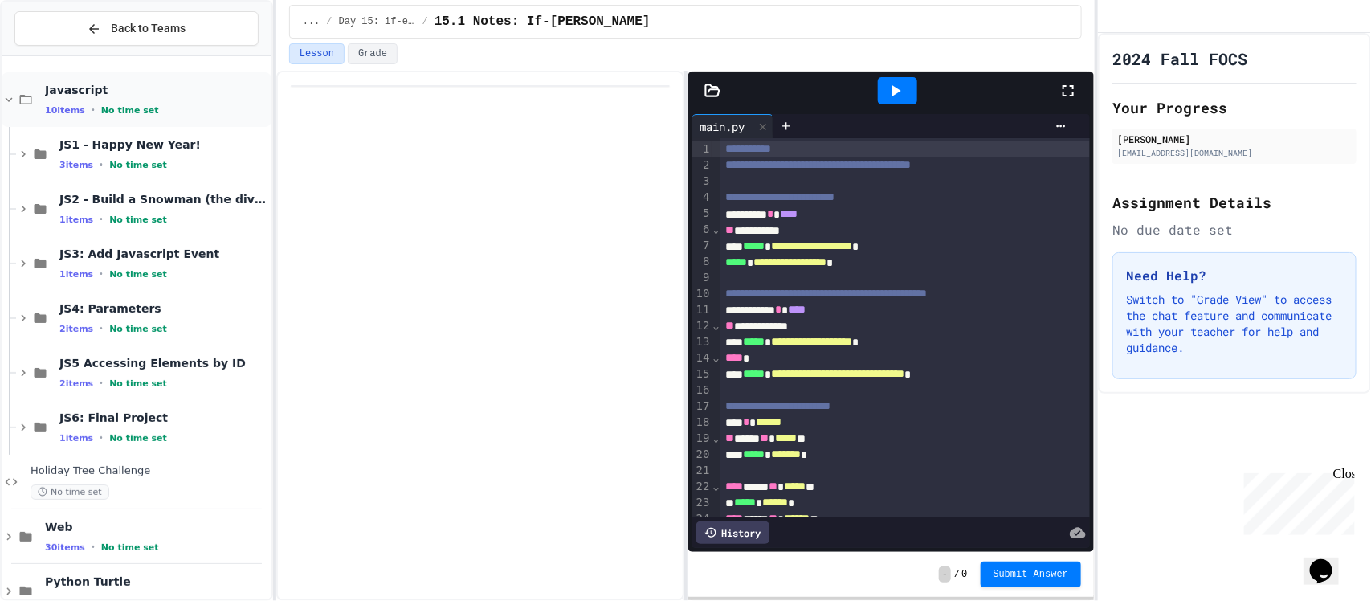
click at [170, 116] on div "Javascript 10 items • No time set" at bounding box center [137, 99] width 270 height 55
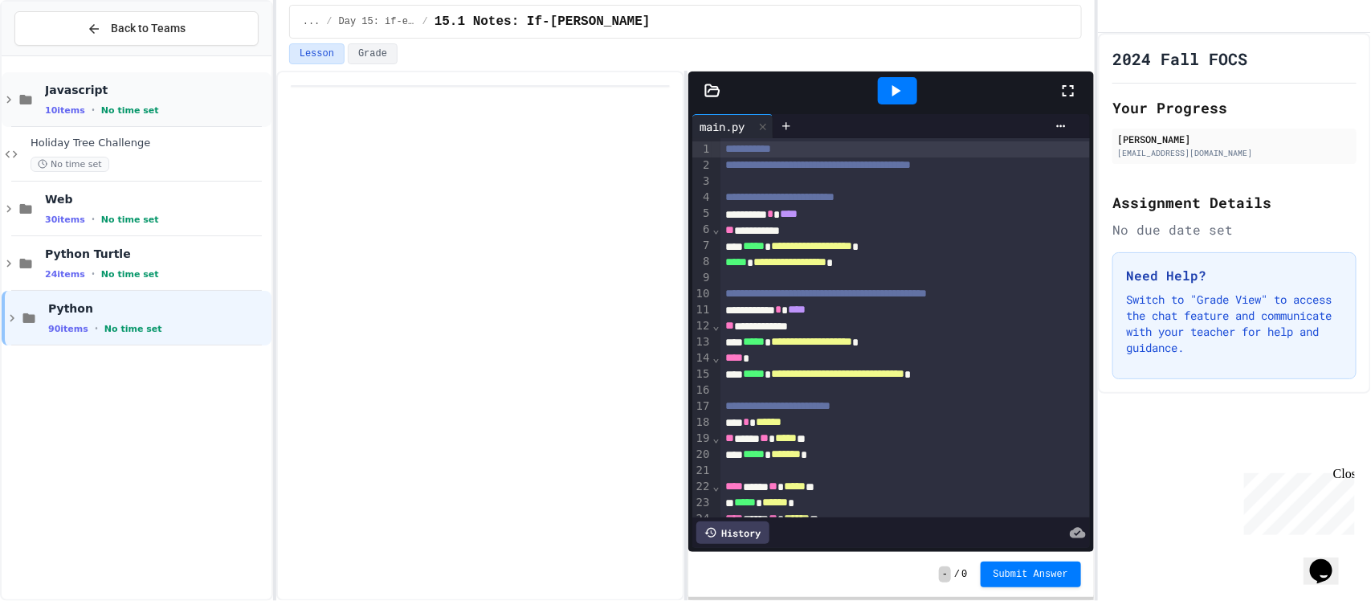
click at [171, 101] on div "Javascript 10 items • No time set" at bounding box center [156, 100] width 223 height 34
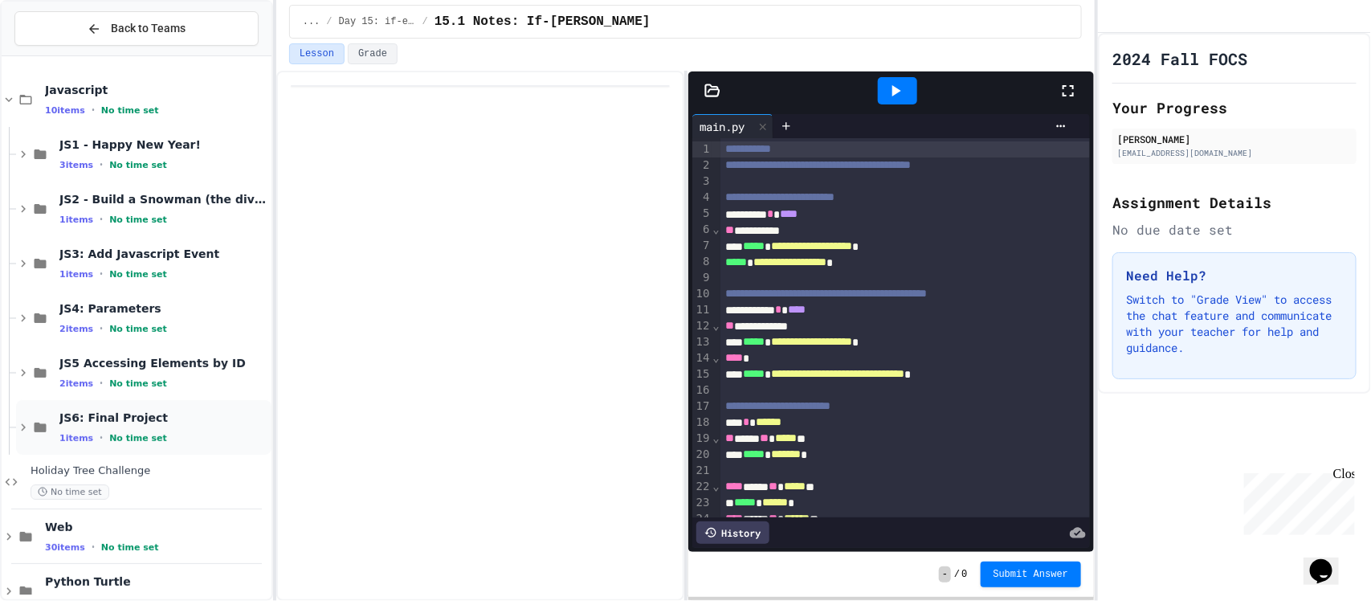
click at [155, 430] on div "JS6: Final Project 1 items • No time set" at bounding box center [163, 427] width 209 height 34
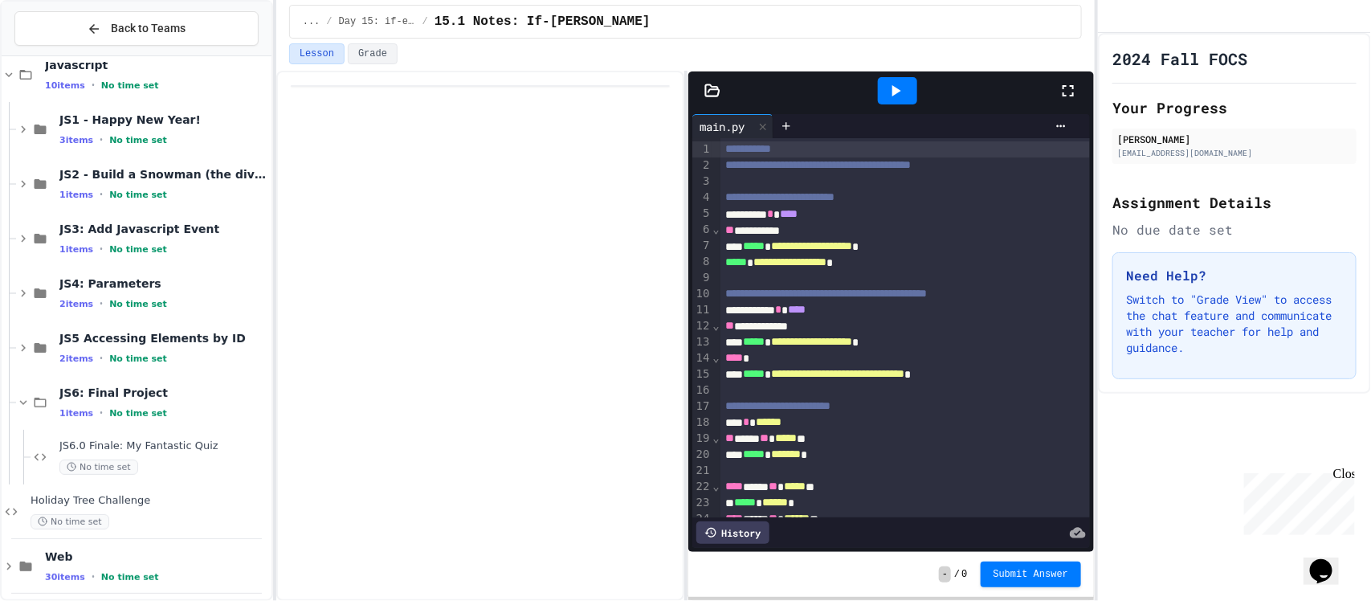
scroll to position [100, 0]
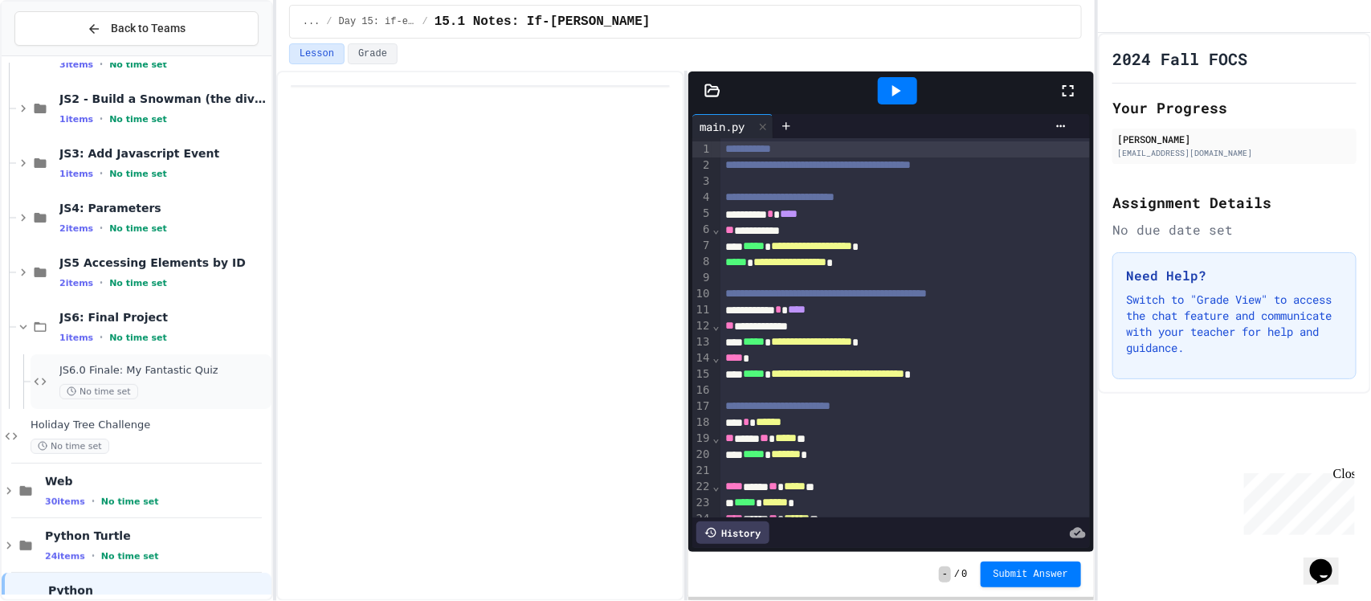
click at [161, 374] on span "JS6.0 Finale: My Fantastic Quiz" at bounding box center [163, 371] width 209 height 14
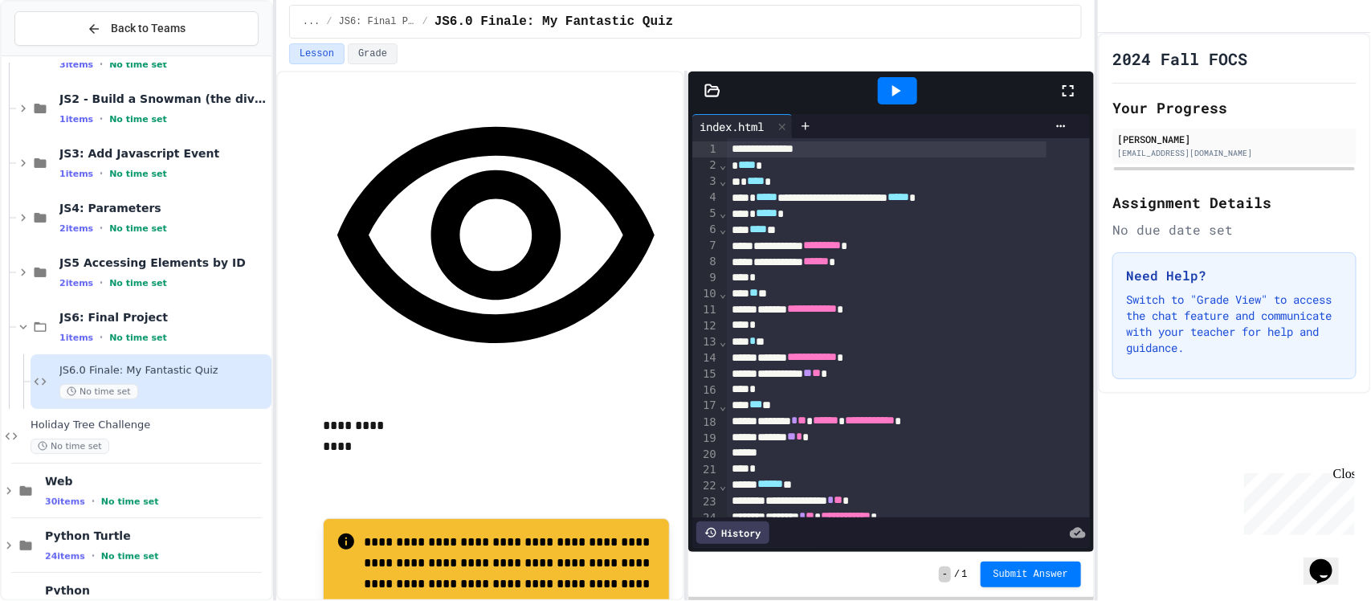
scroll to position [1169, 0]
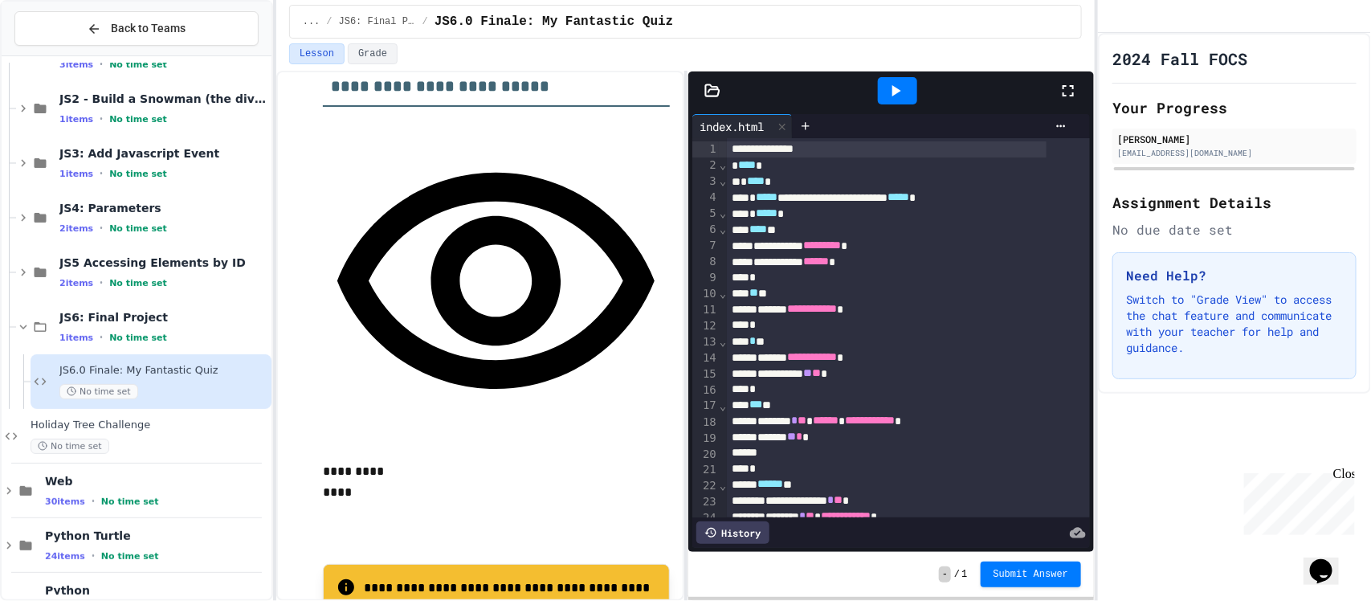
click at [540, 461] on div "**********" at bounding box center [496, 471] width 347 height 21
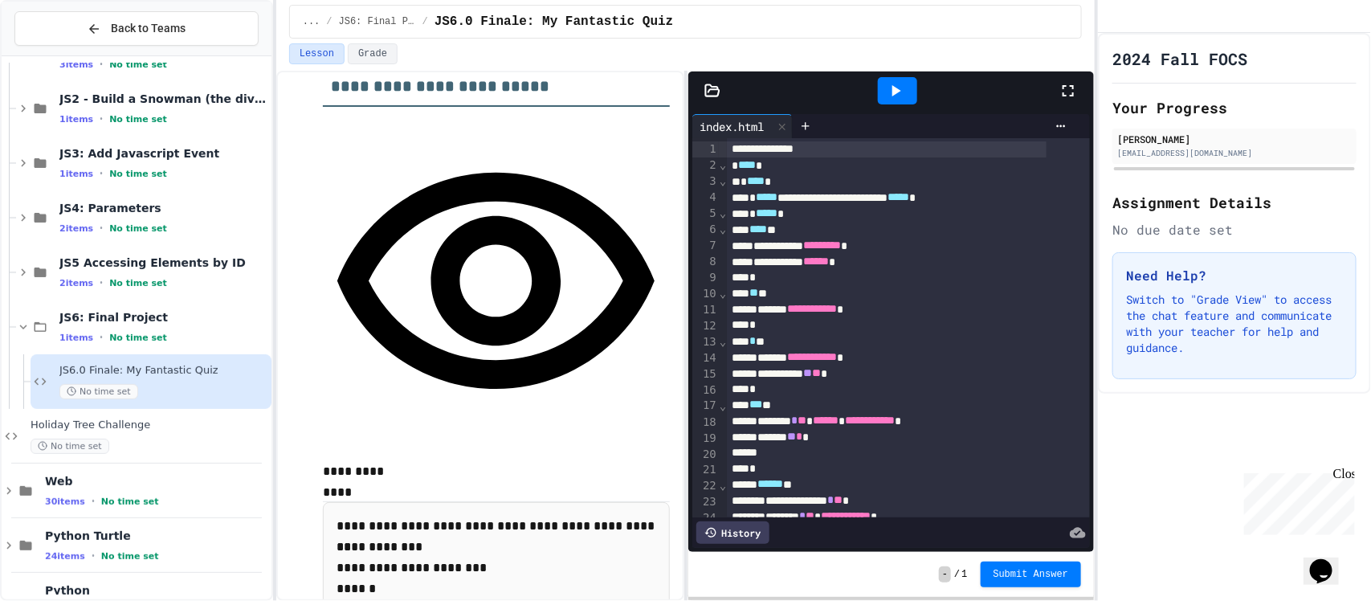
click at [540, 461] on div "**********" at bounding box center [496, 471] width 347 height 21
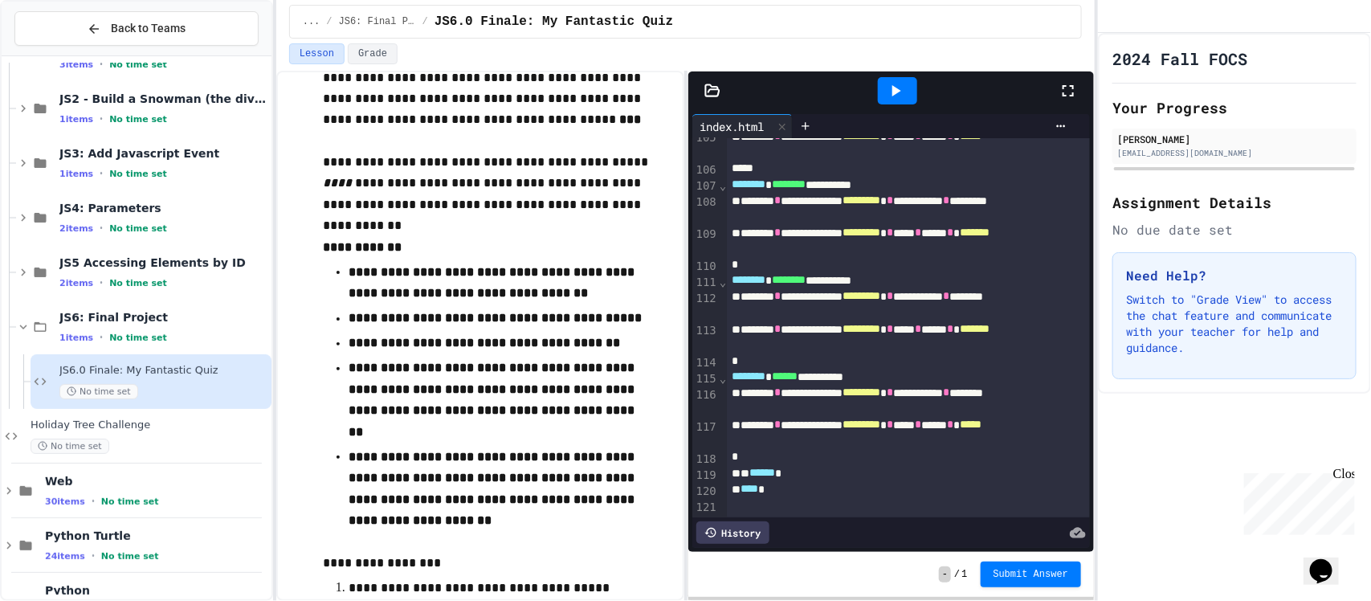
scroll to position [2341, 0]
